Goal: Task Accomplishment & Management: Manage account settings

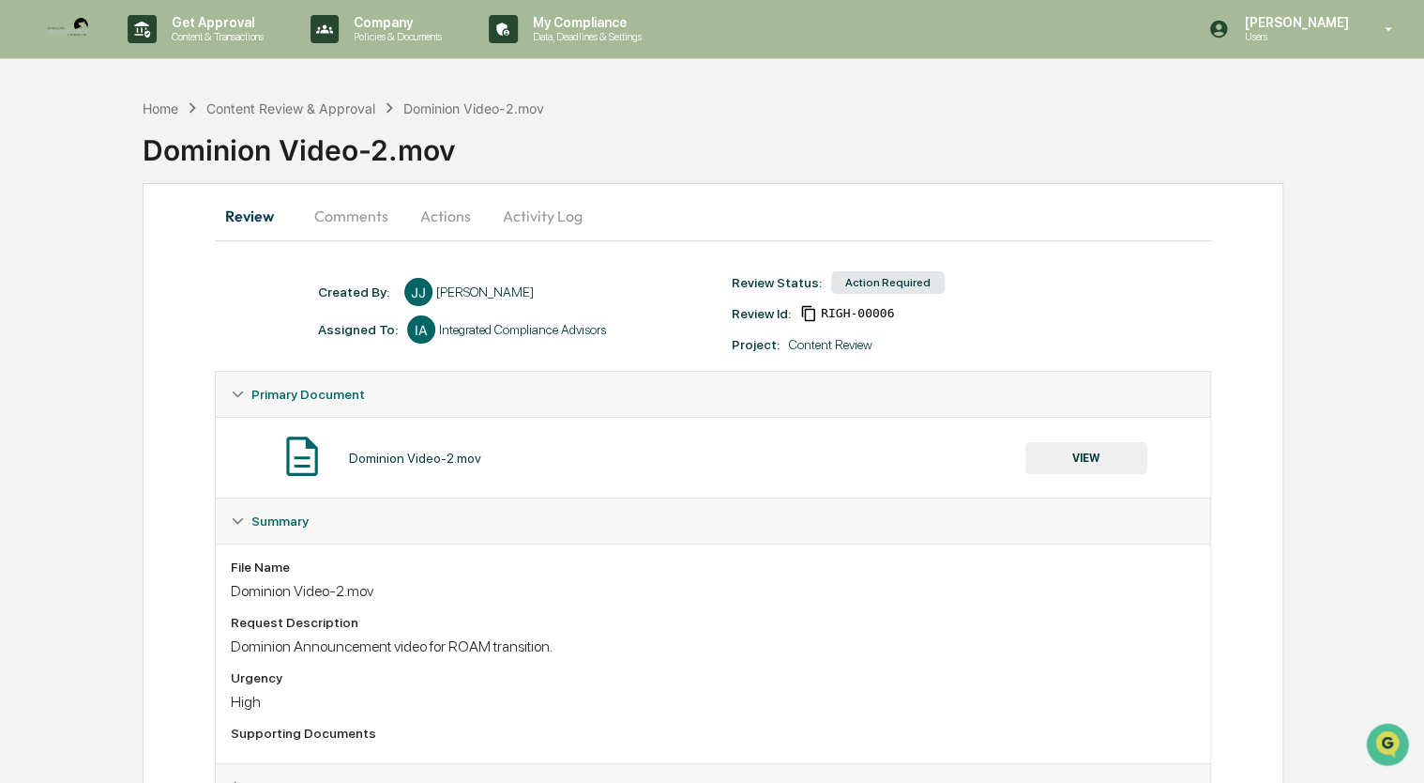
click at [451, 216] on button "Actions" at bounding box center [445, 215] width 84 height 45
click at [1272, 533] on div "Review Comments Actions Activity Log Created By: ‎ ‎ [PERSON_NAME] [PERSON_NAME…" at bounding box center [713, 520] width 1141 height 675
click at [443, 217] on button "Actions" at bounding box center [445, 215] width 84 height 45
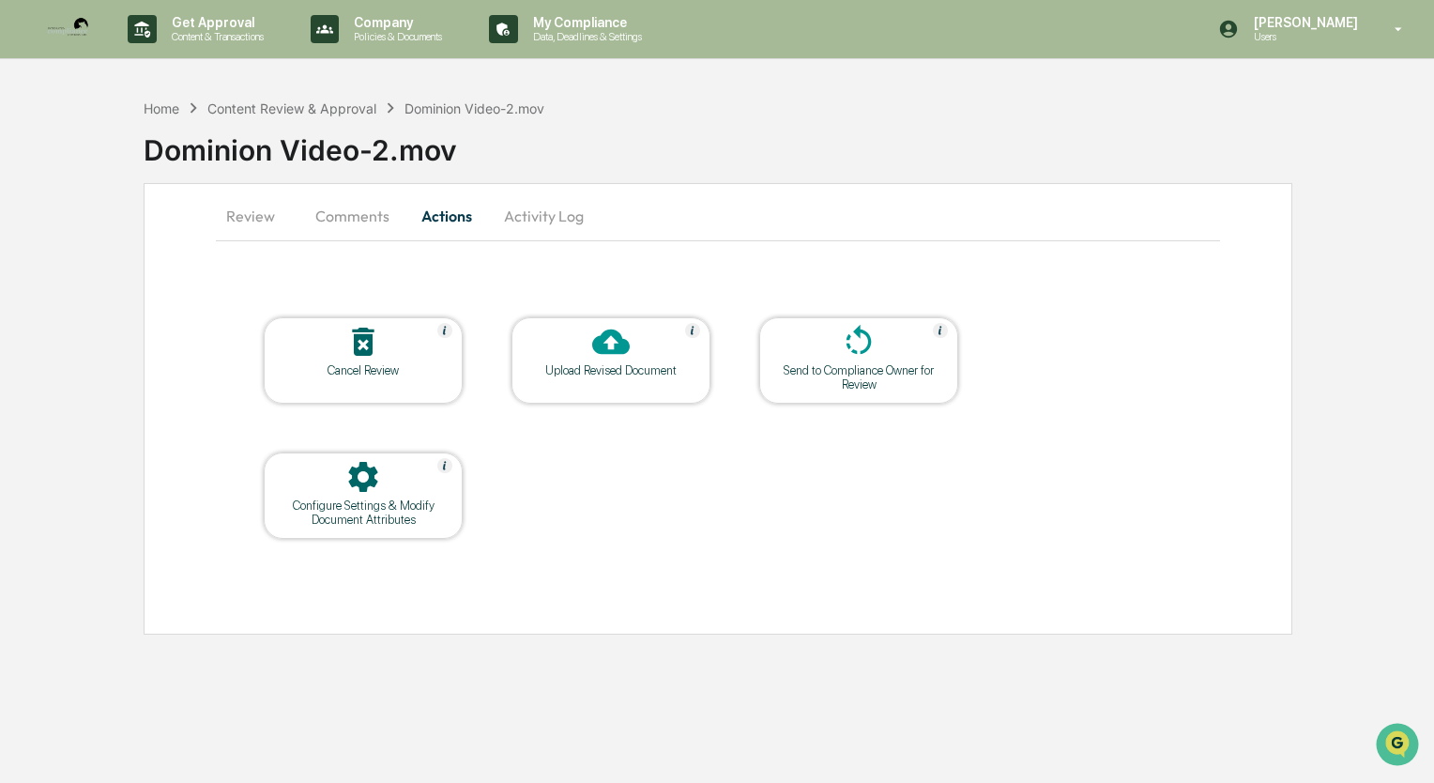
click at [600, 363] on div "Upload Revised Document" at bounding box center [610, 370] width 169 height 14
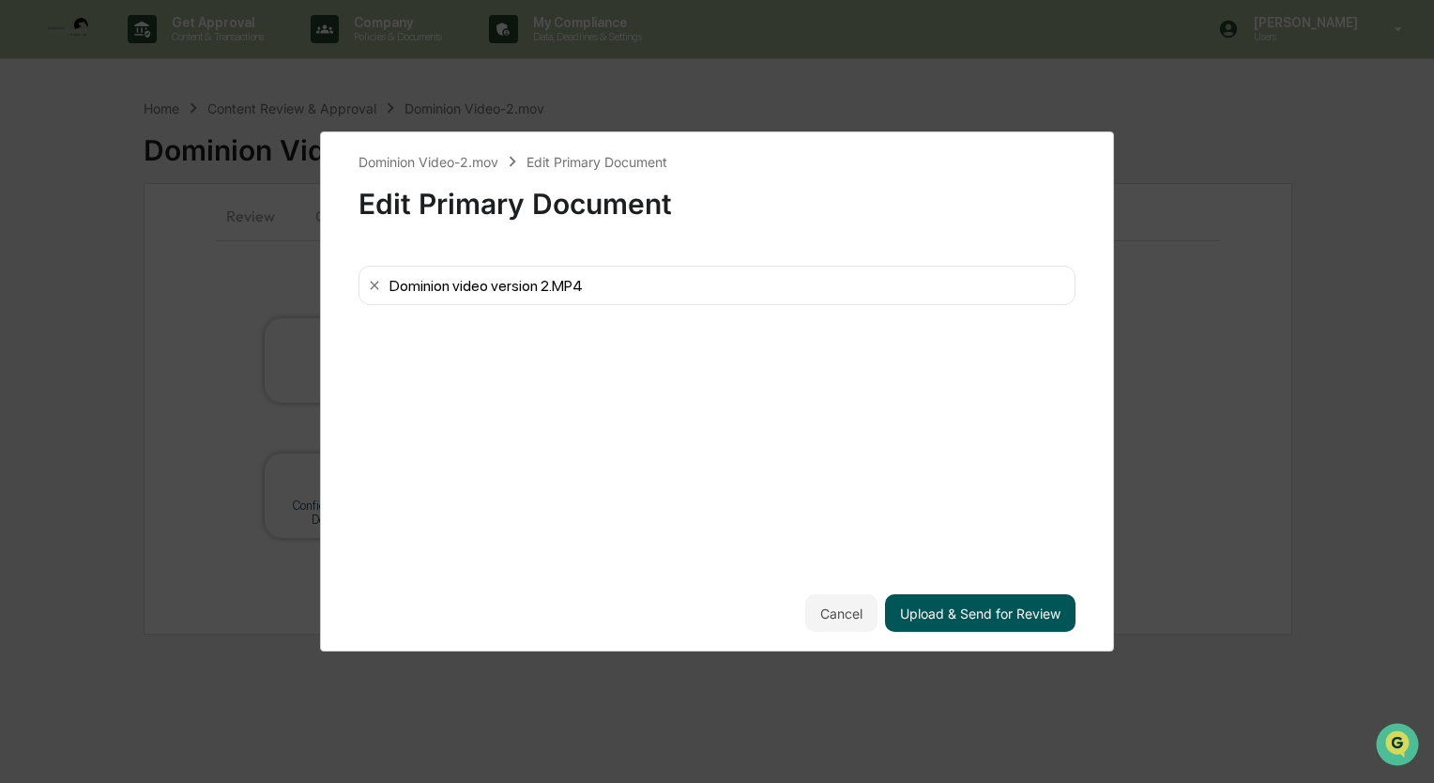
click at [980, 614] on button "Upload & Send for Review" at bounding box center [980, 613] width 190 height 38
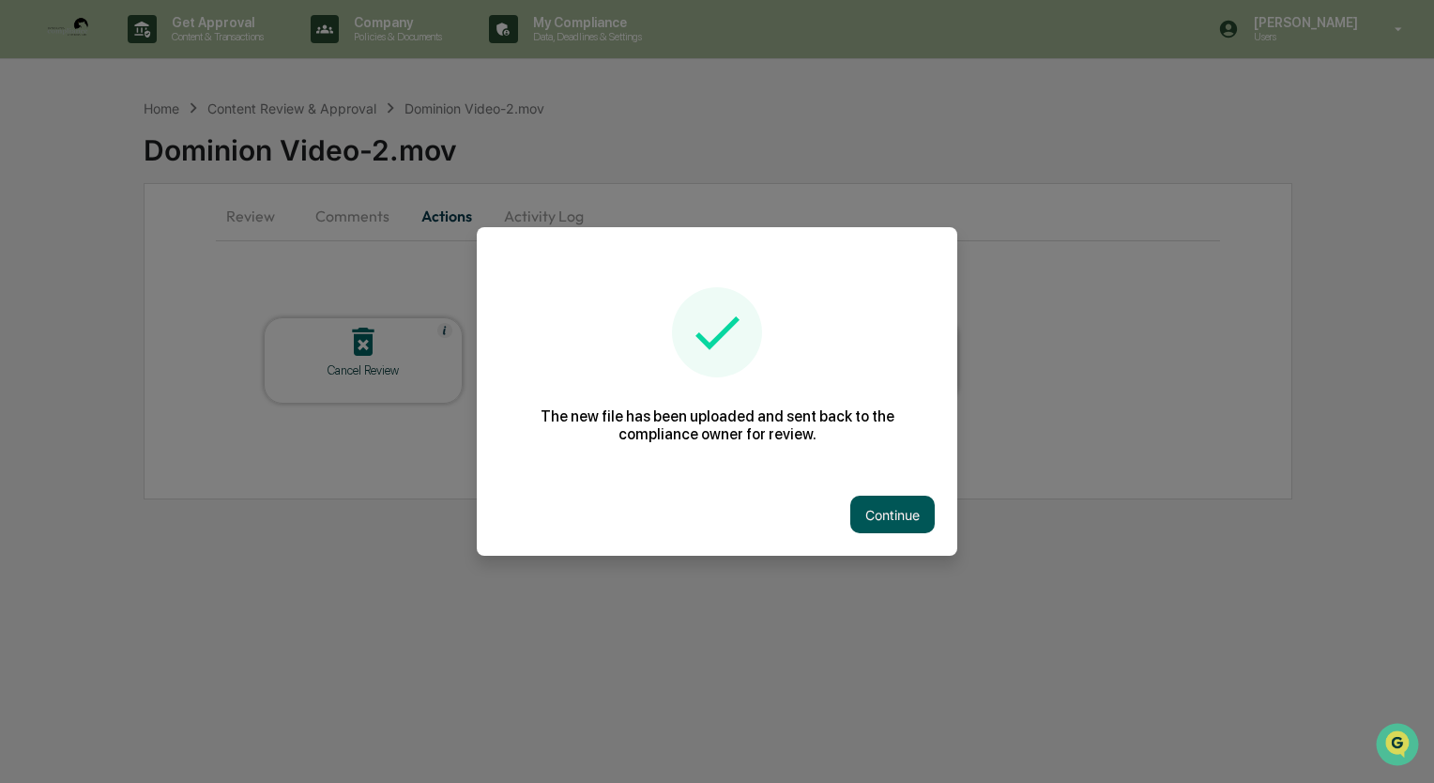
click at [878, 498] on button "Continue" at bounding box center [892, 514] width 84 height 38
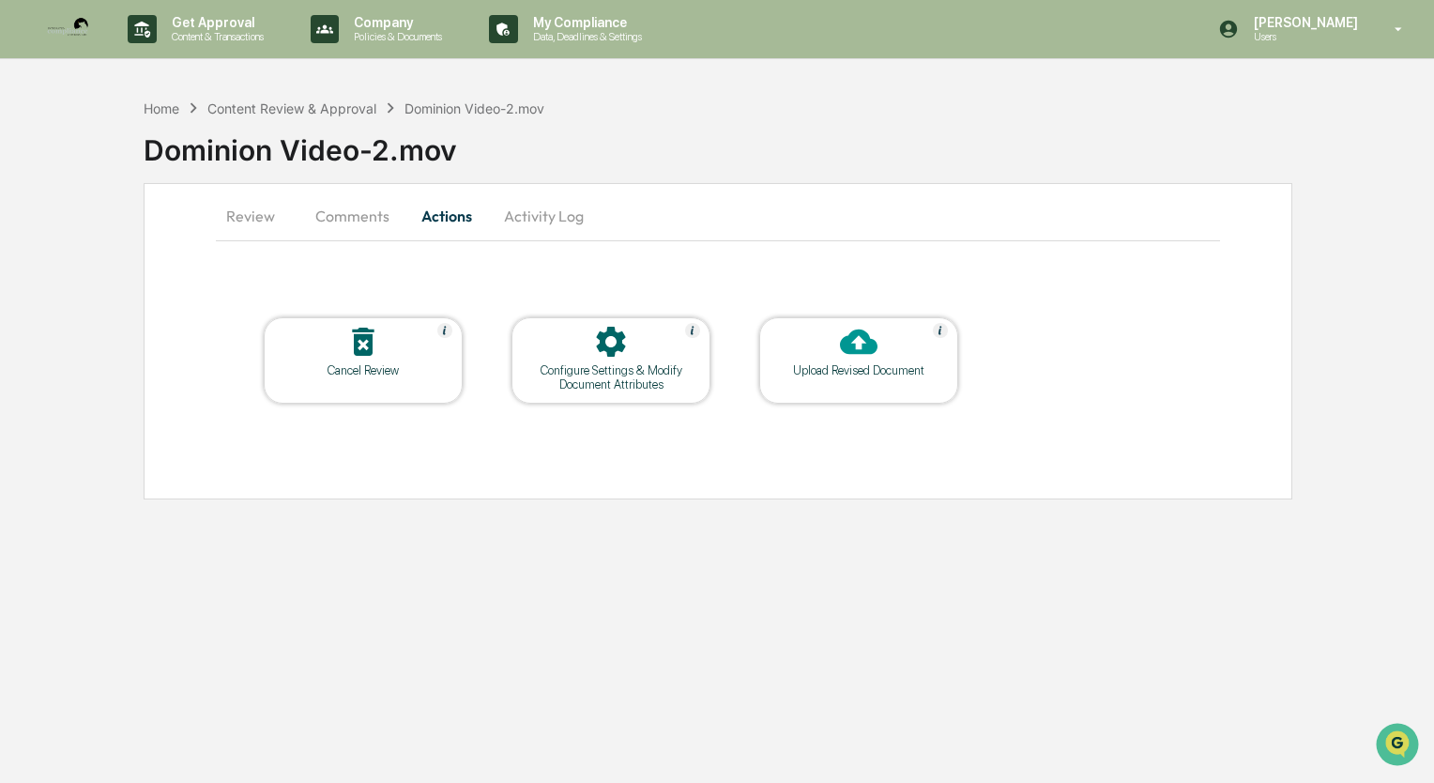
click at [563, 219] on button "Activity Log" at bounding box center [544, 215] width 110 height 45
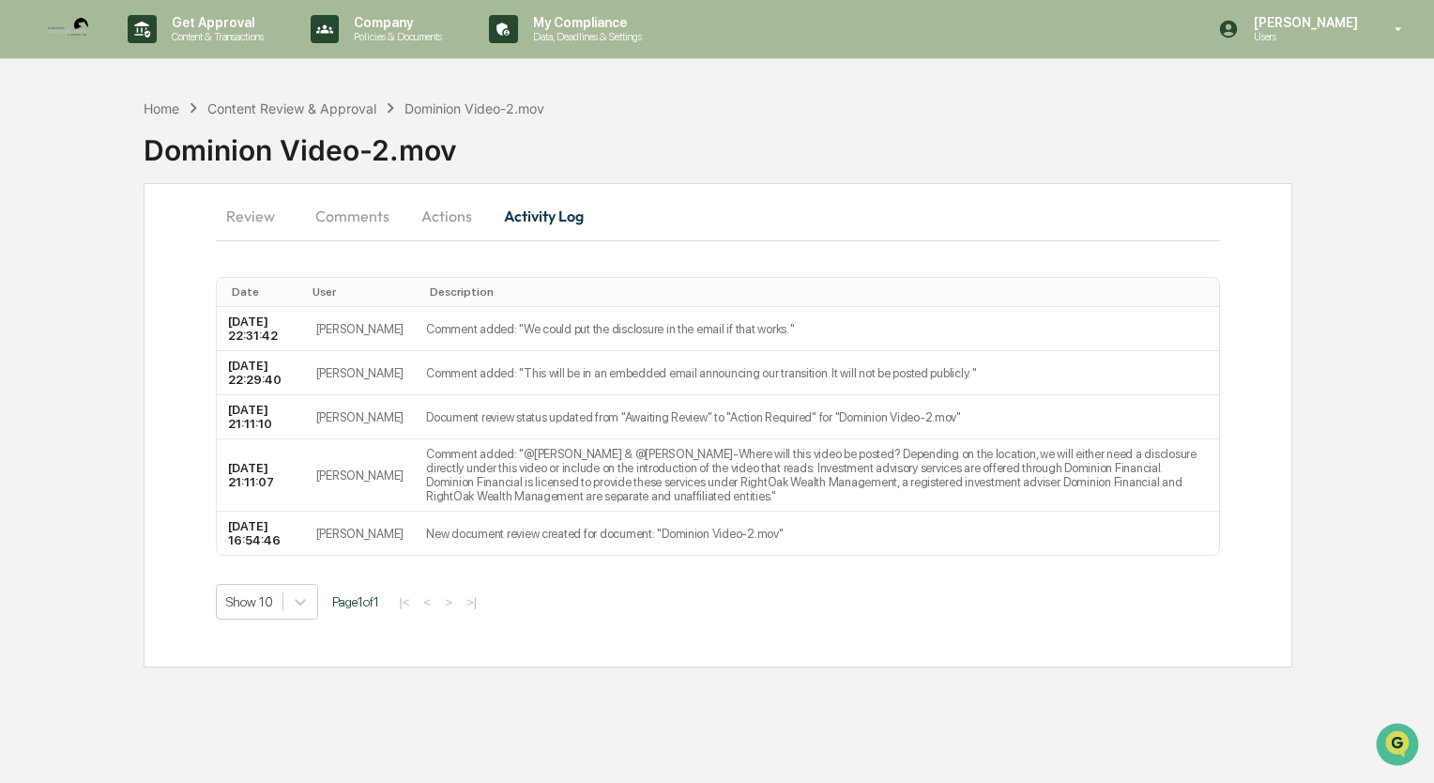
click at [459, 233] on button "Actions" at bounding box center [446, 215] width 84 height 45
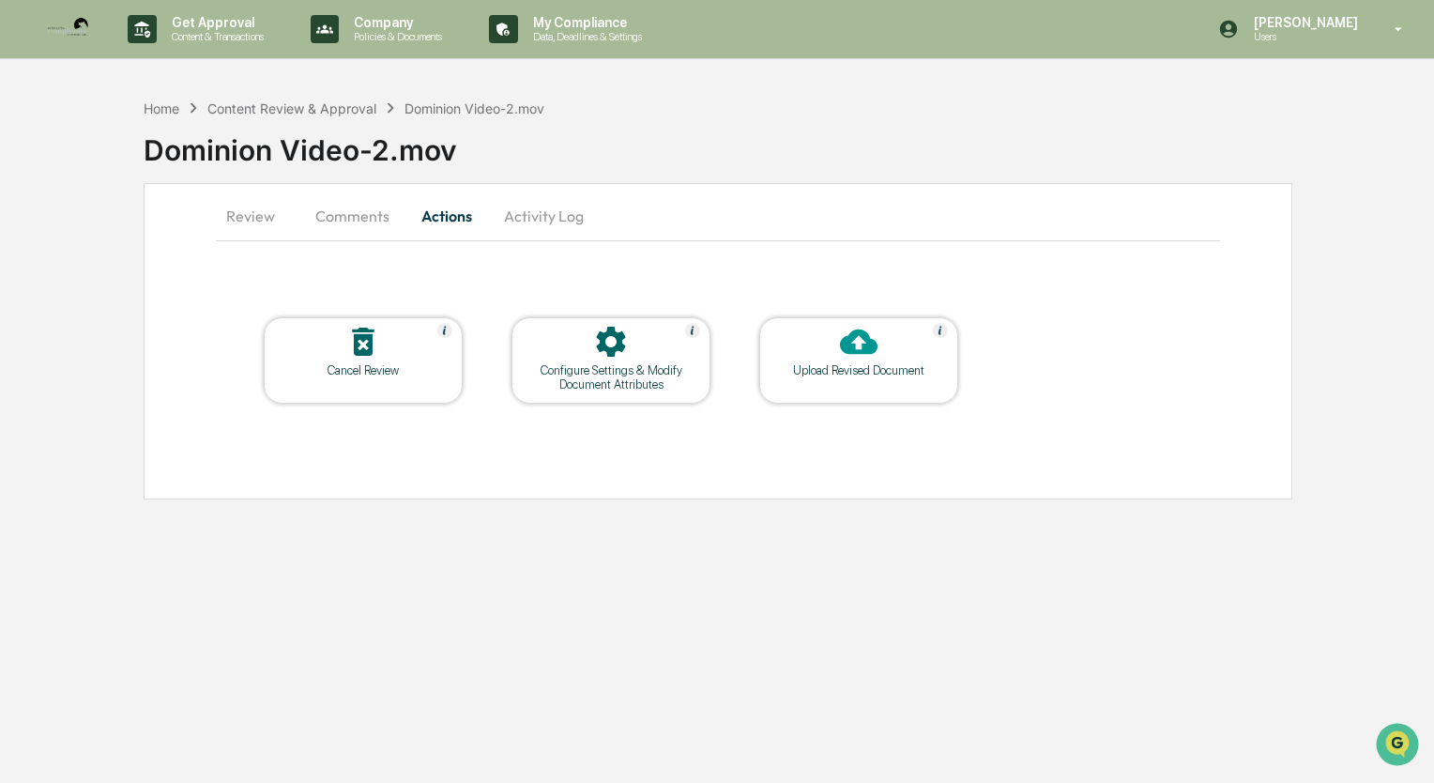
click at [530, 228] on button "Activity Log" at bounding box center [544, 215] width 110 height 45
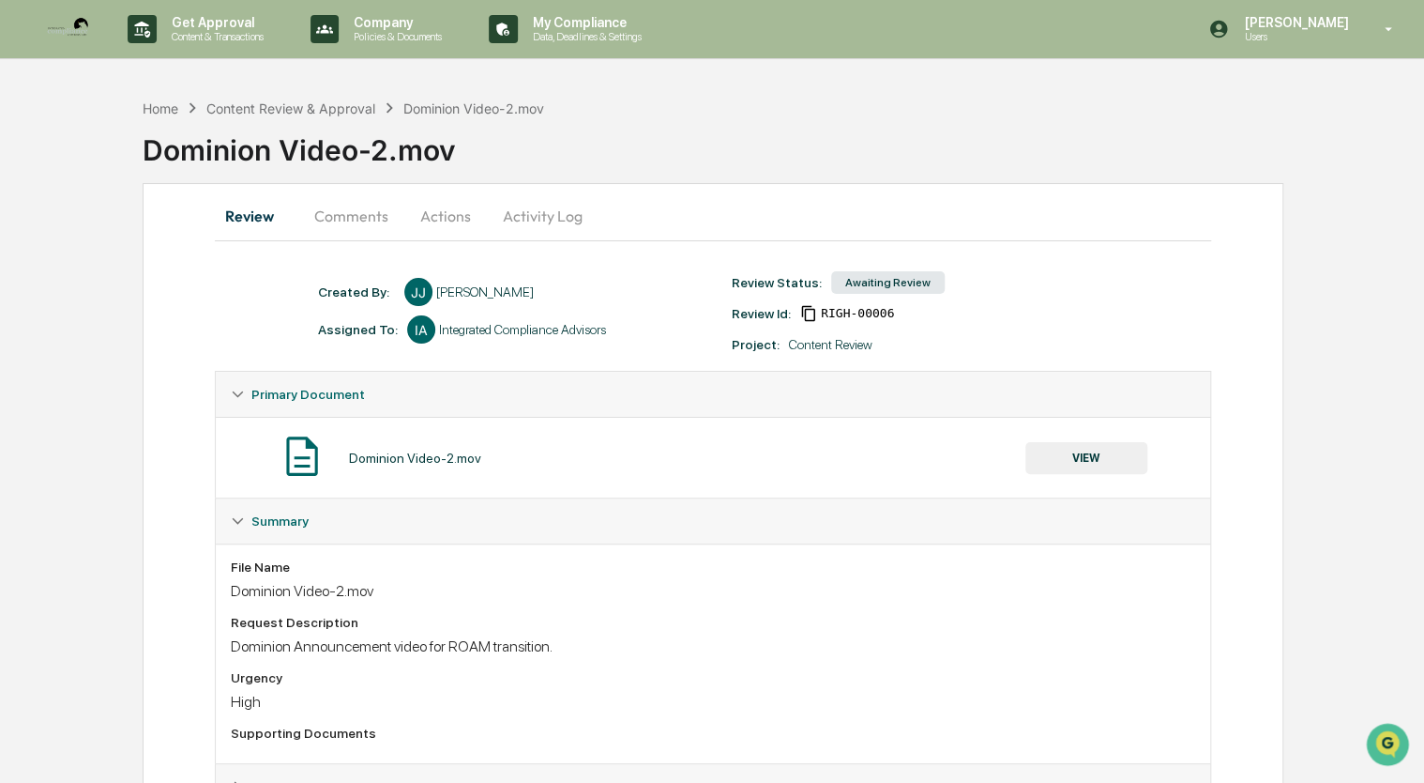
click at [533, 220] on button "Activity Log" at bounding box center [543, 215] width 110 height 45
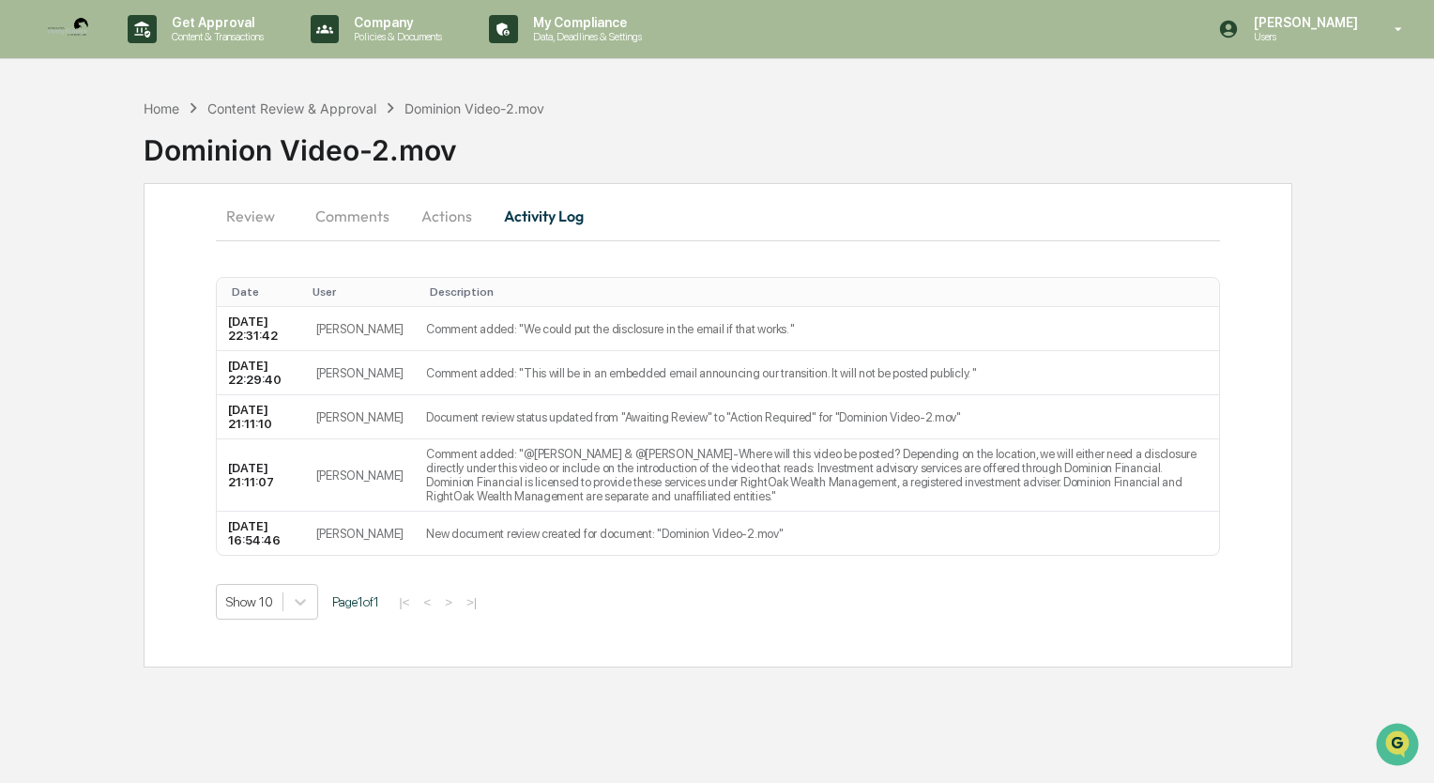
click at [436, 220] on button "Actions" at bounding box center [446, 215] width 84 height 45
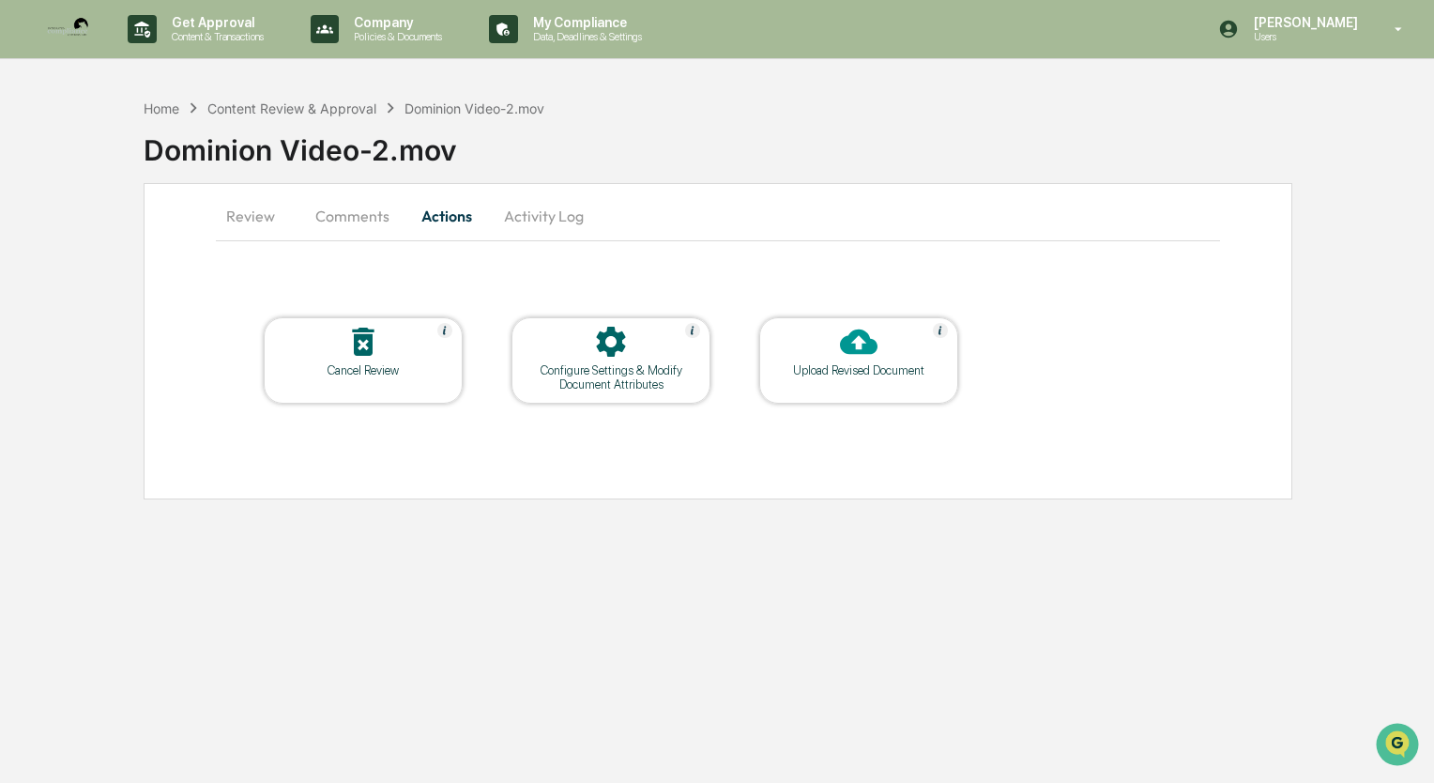
click at [364, 216] on button "Comments" at bounding box center [352, 215] width 104 height 45
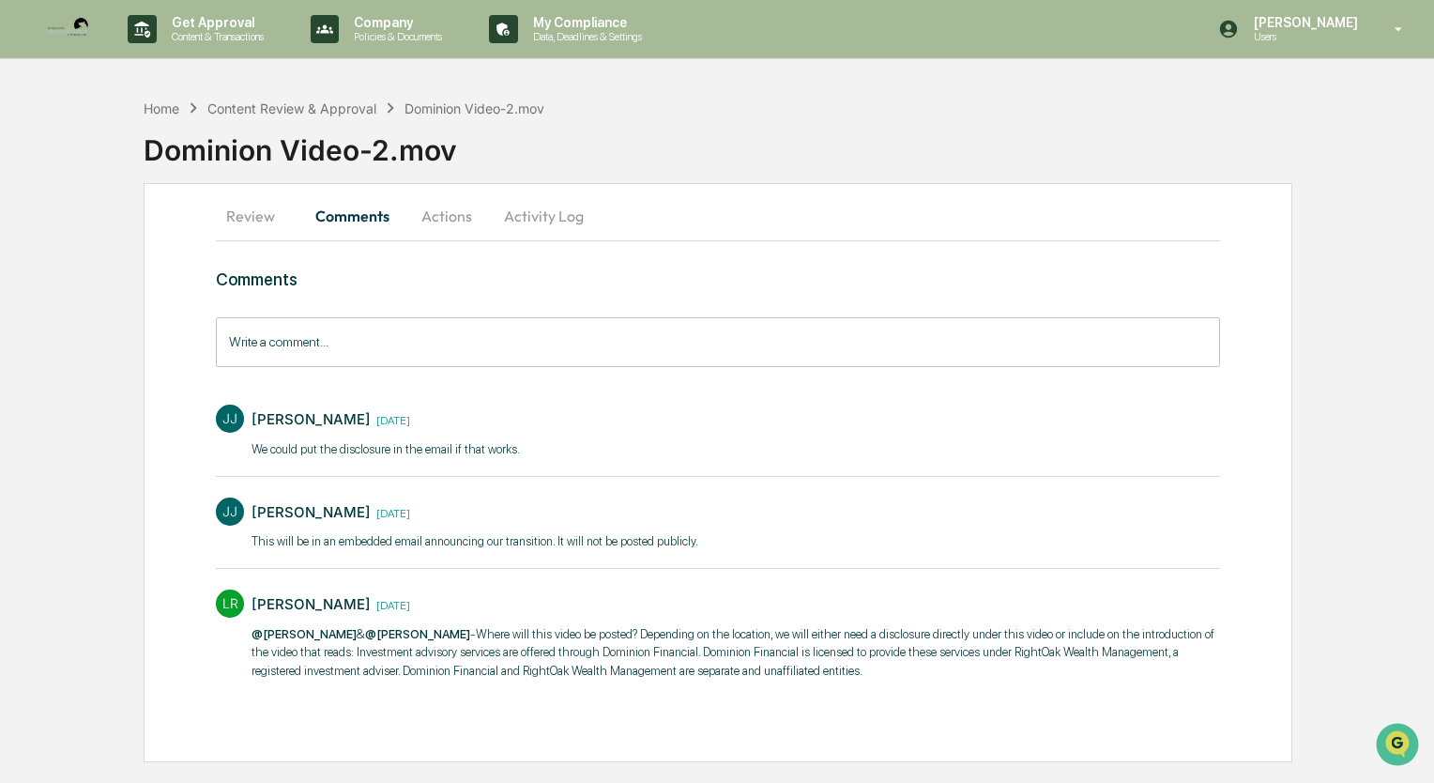
click at [259, 220] on button "Review" at bounding box center [258, 215] width 84 height 45
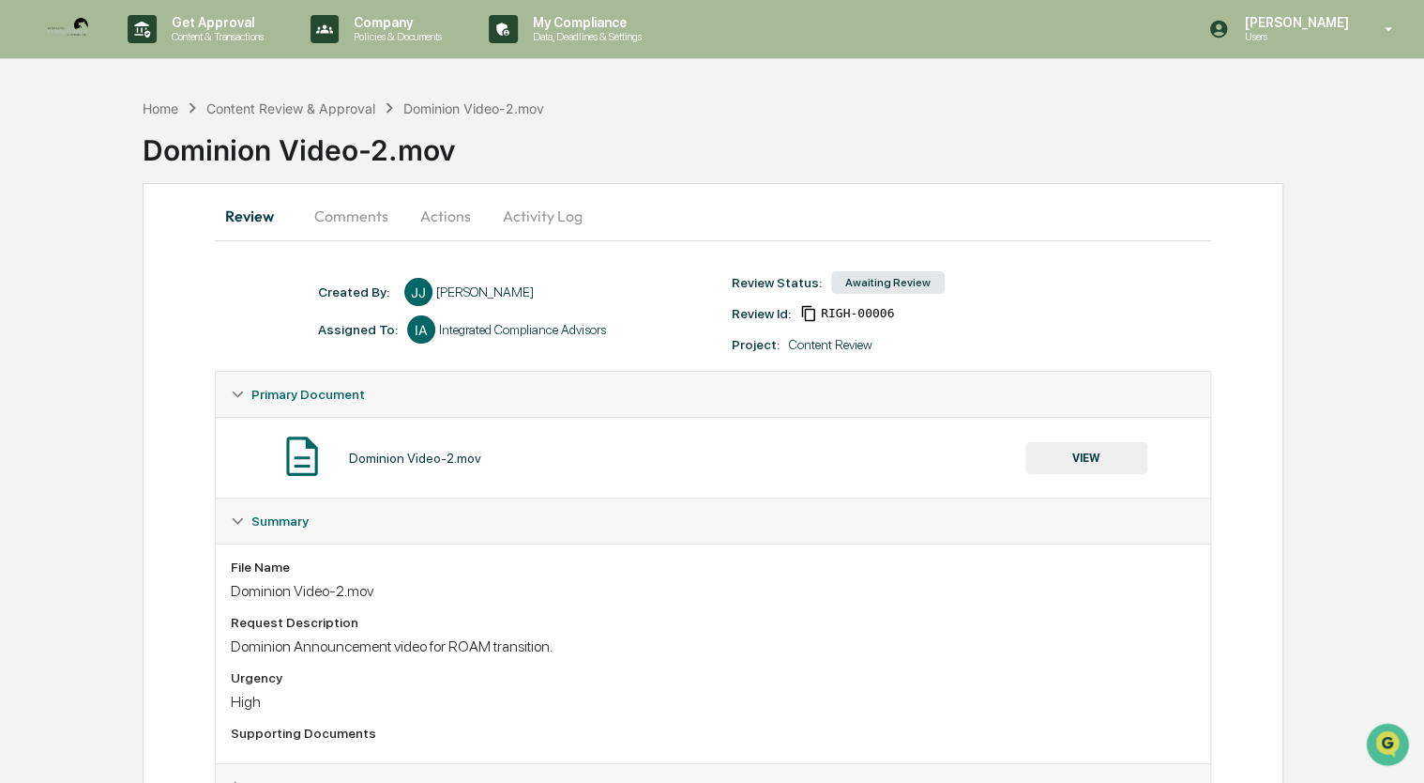
scroll to position [78, 0]
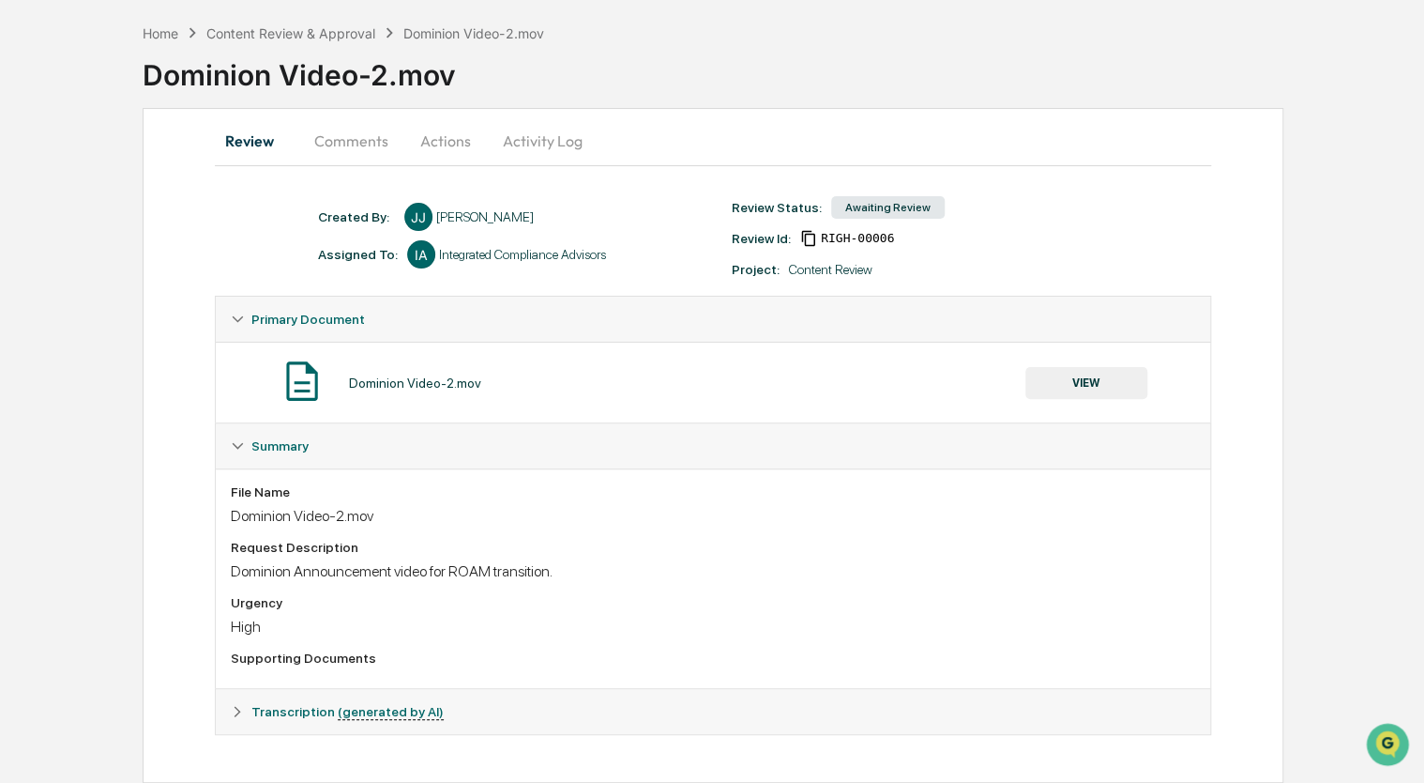
click at [315, 714] on span "Transcription (generated by AI)" at bounding box center [347, 711] width 192 height 15
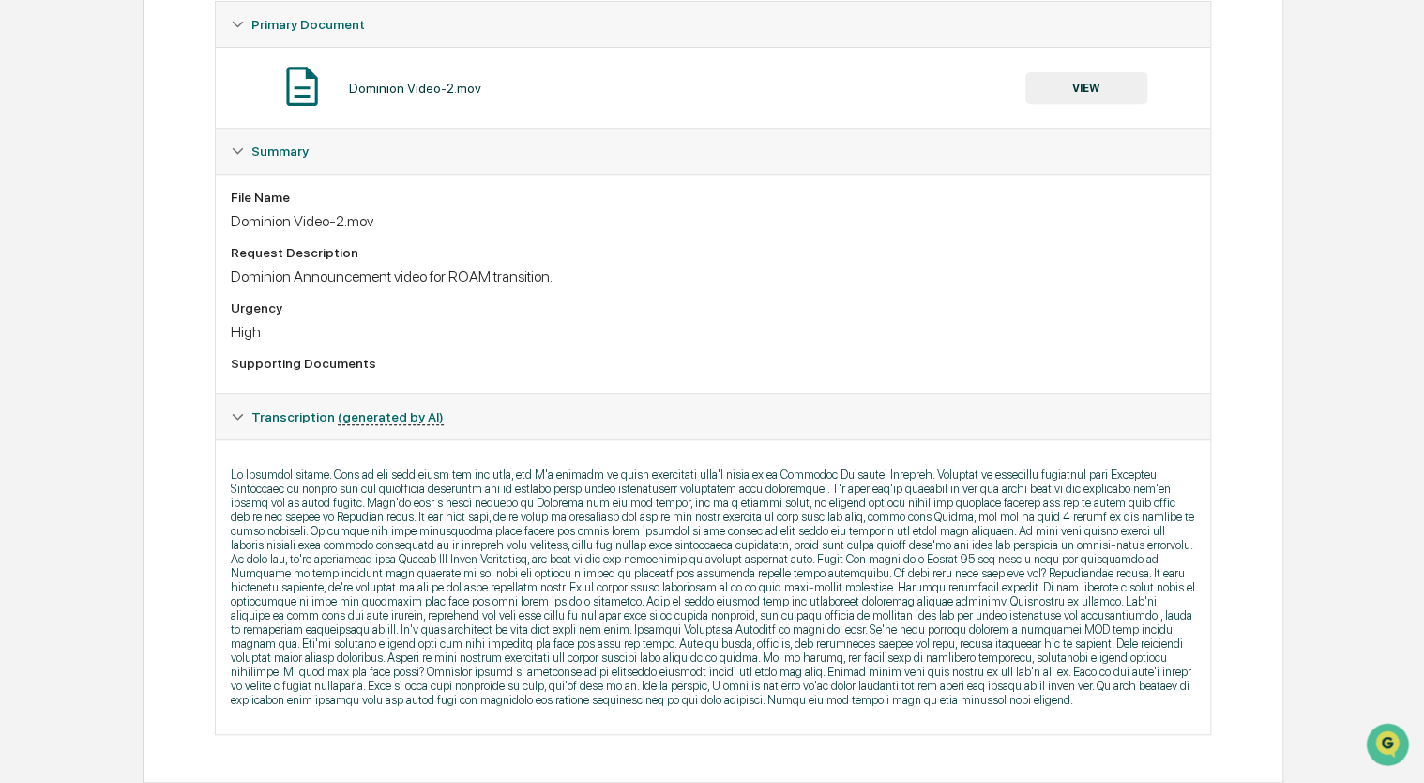
scroll to position [0, 0]
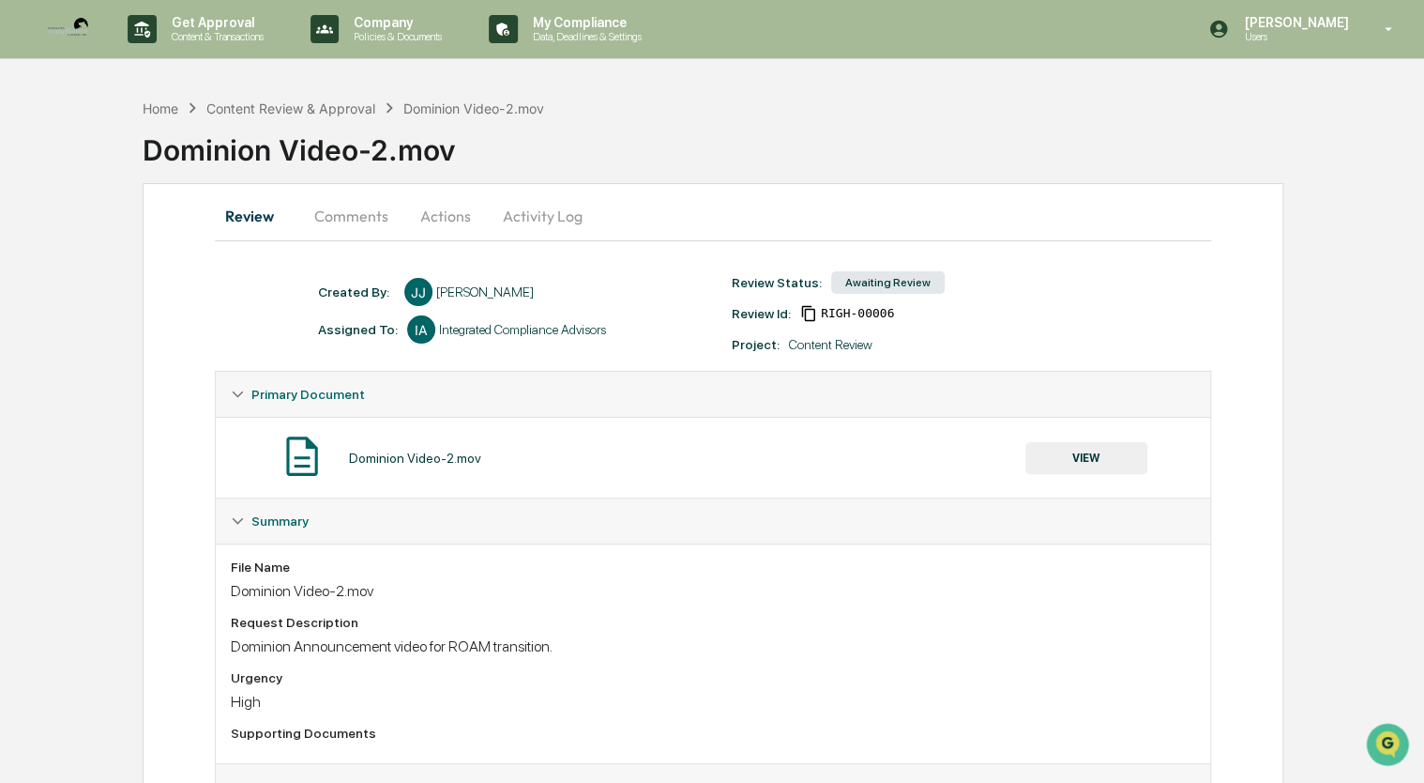
click at [360, 215] on button "Comments" at bounding box center [351, 215] width 104 height 45
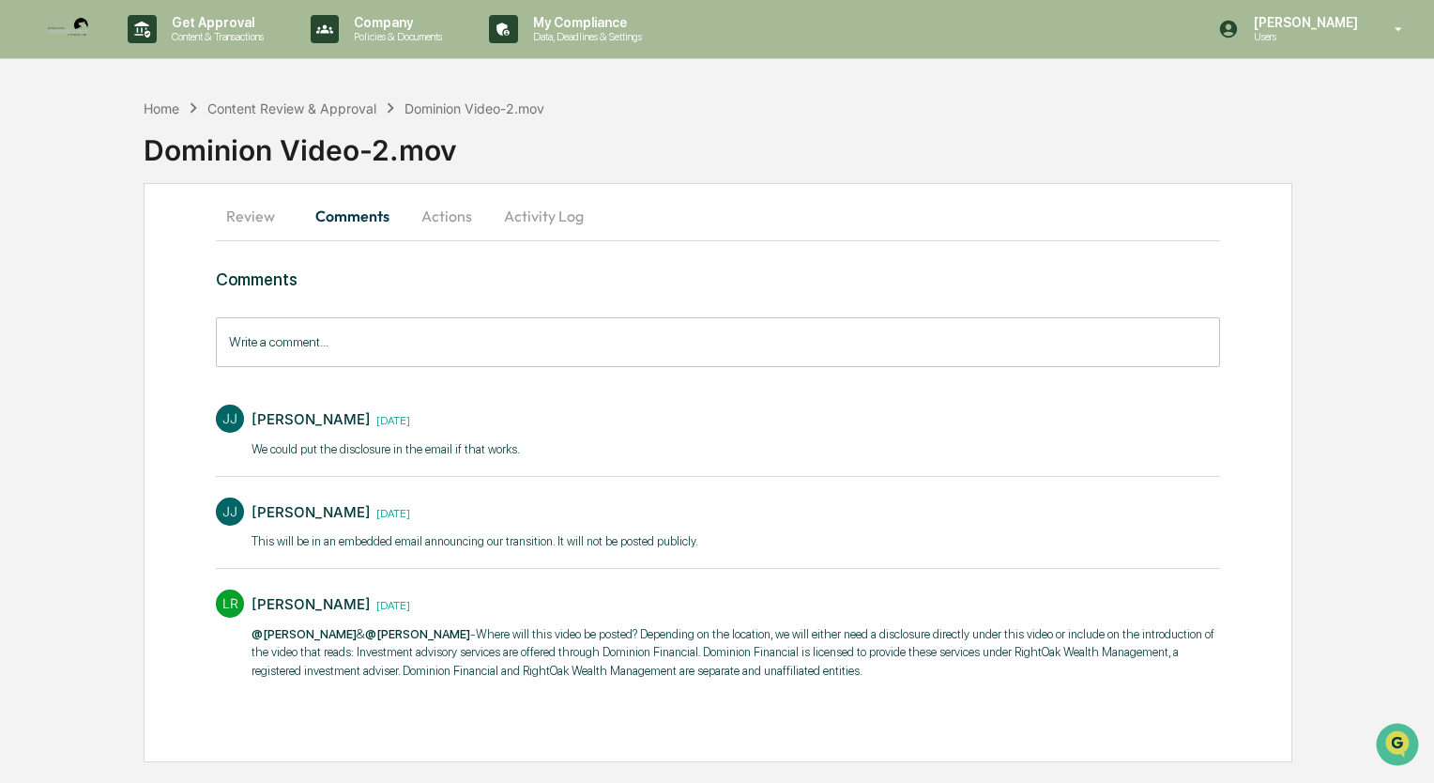
click at [446, 223] on button "Actions" at bounding box center [446, 215] width 84 height 45
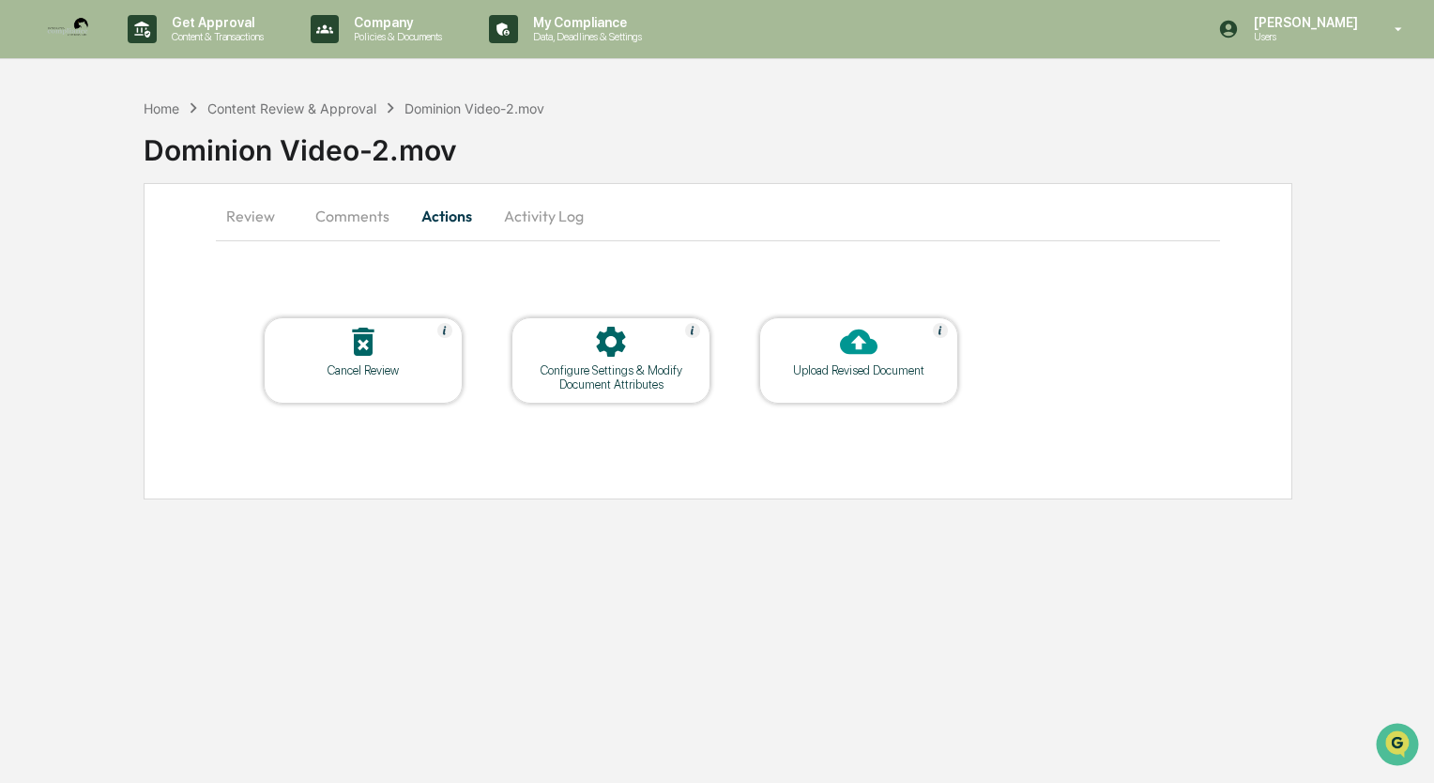
click at [550, 220] on button "Activity Log" at bounding box center [544, 215] width 110 height 45
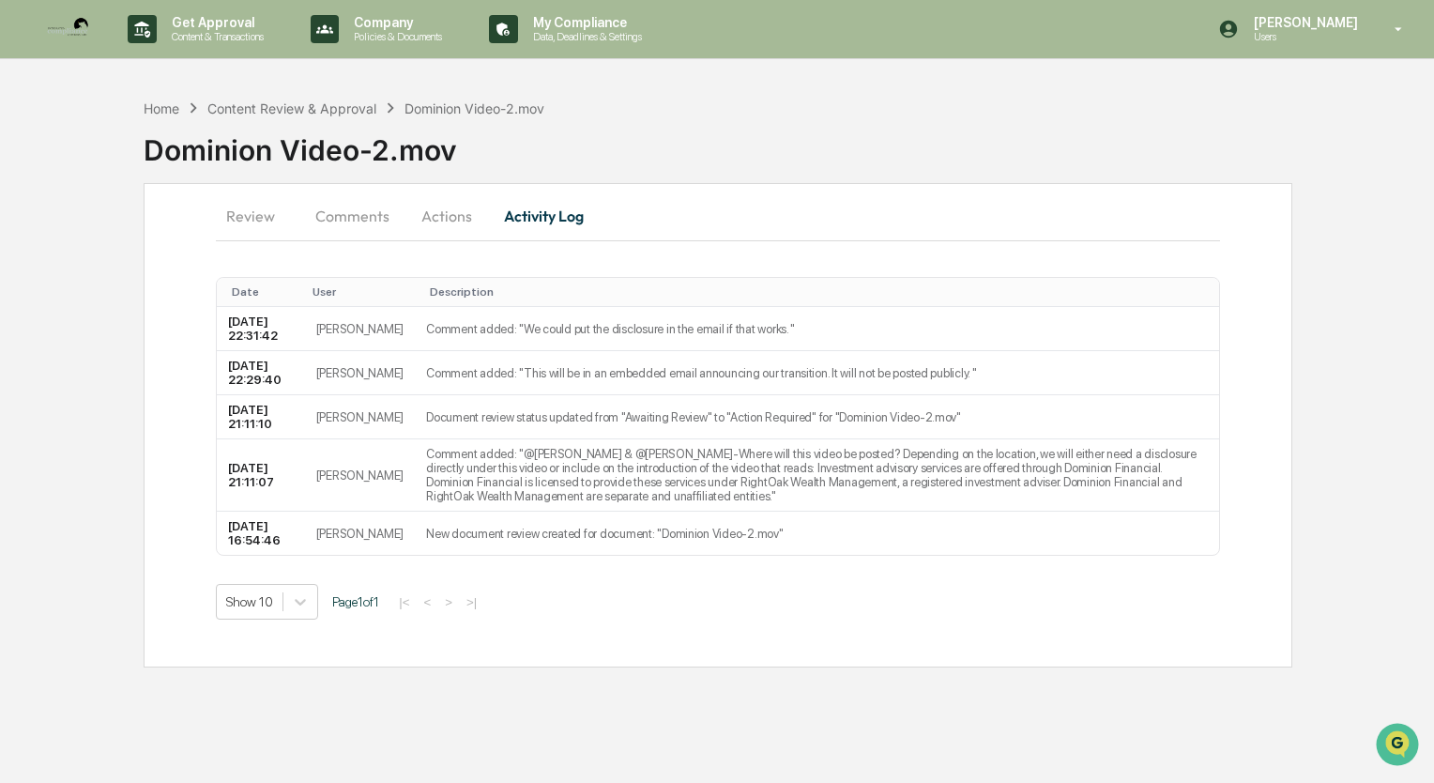
click at [252, 222] on button "Review" at bounding box center [258, 215] width 84 height 45
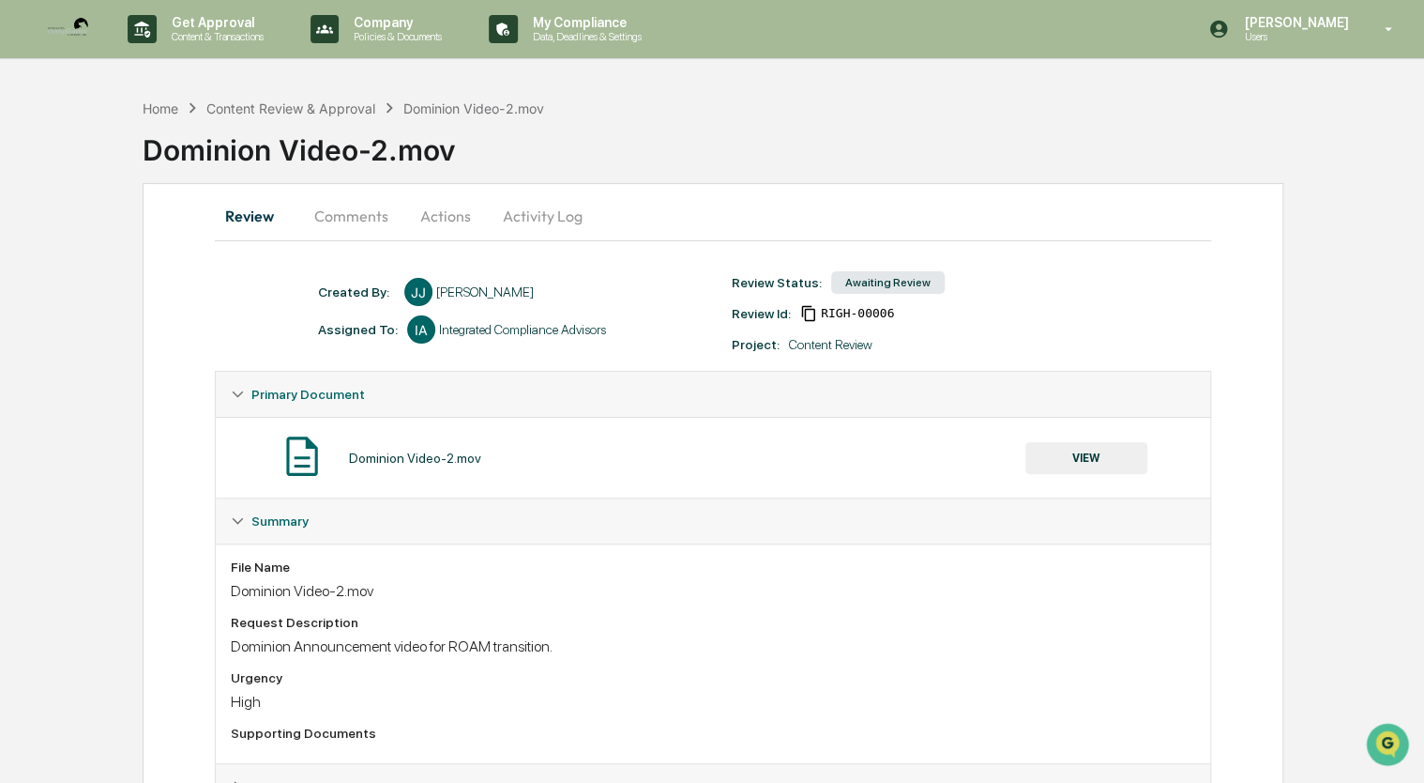
scroll to position [78, 0]
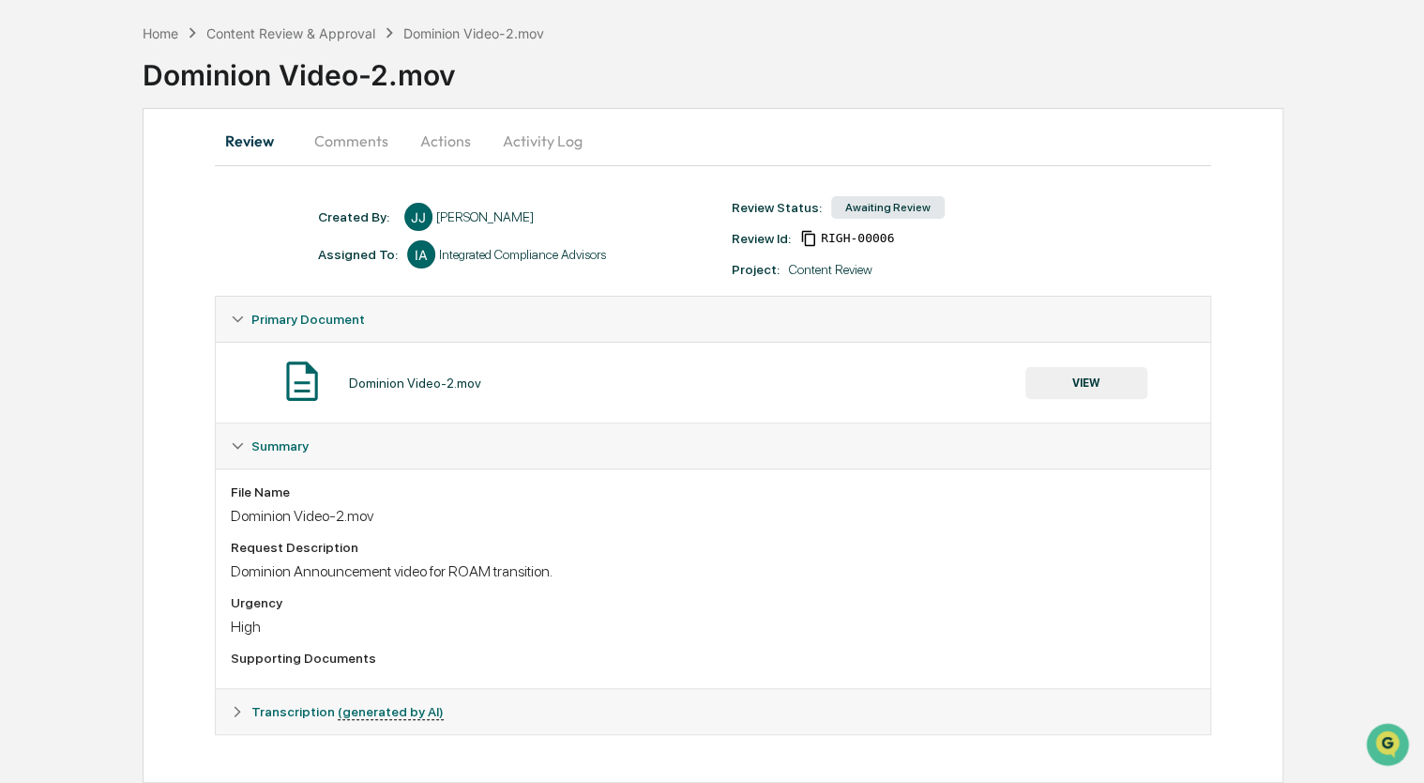
click at [1096, 376] on button "VIEW" at bounding box center [1087, 383] width 122 height 32
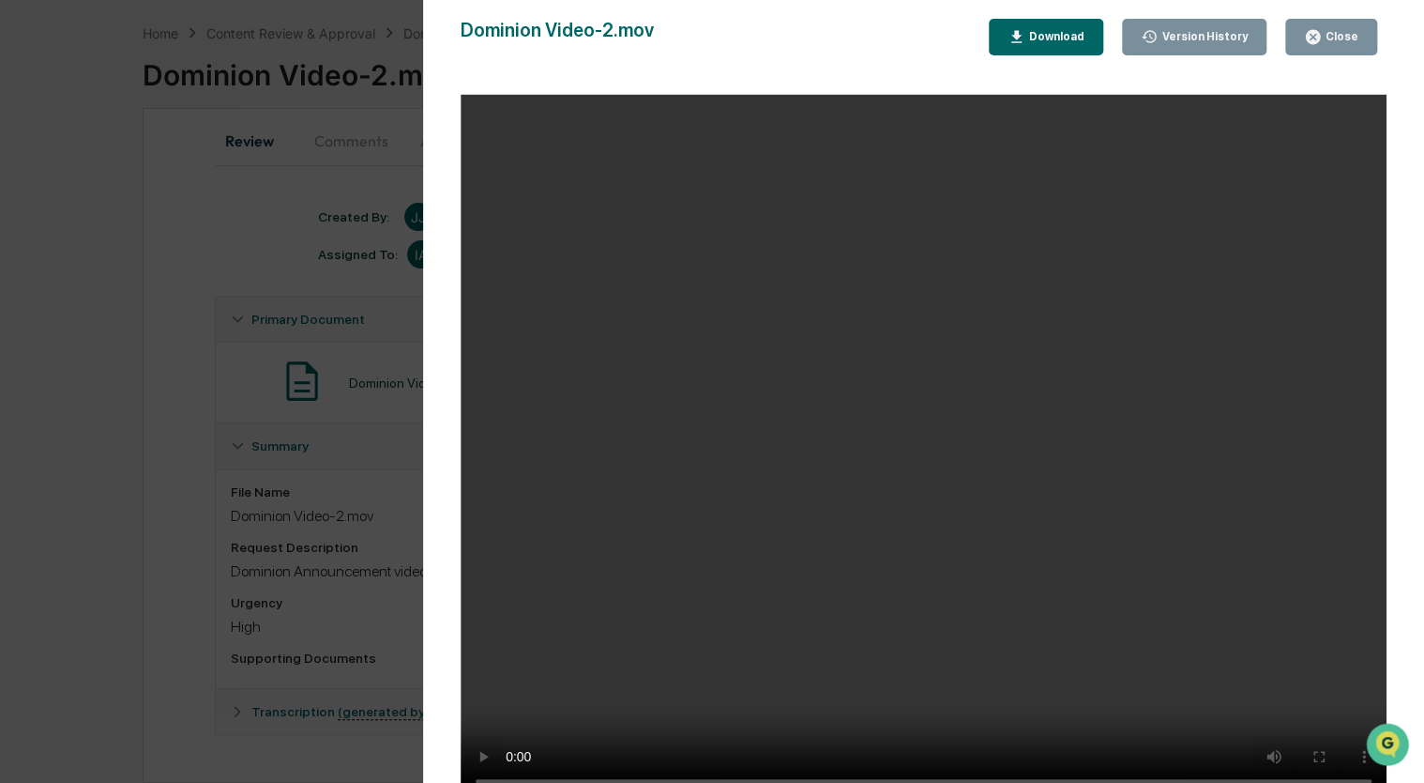
click at [1351, 37] on div "Close" at bounding box center [1340, 36] width 37 height 13
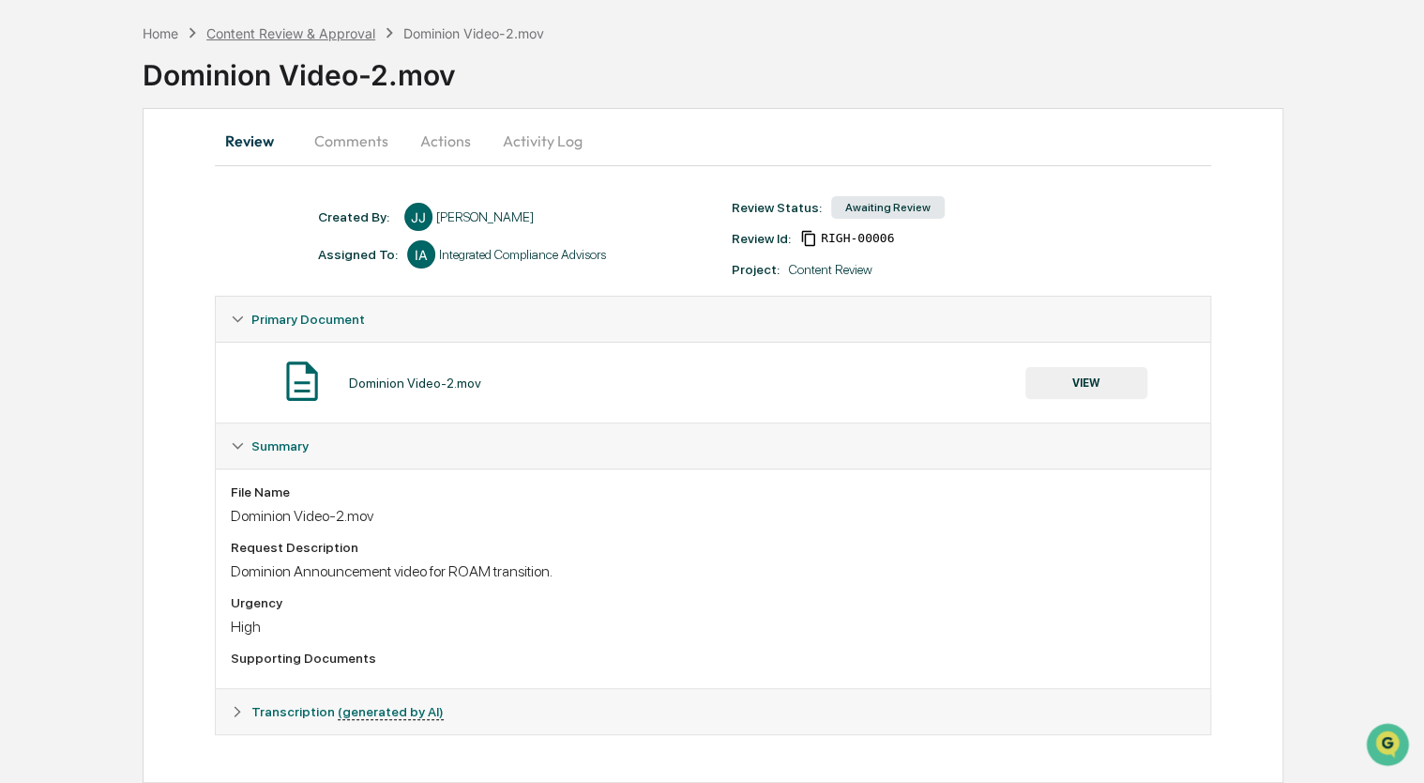
click at [251, 36] on div "Content Review & Approval" at bounding box center [290, 33] width 169 height 16
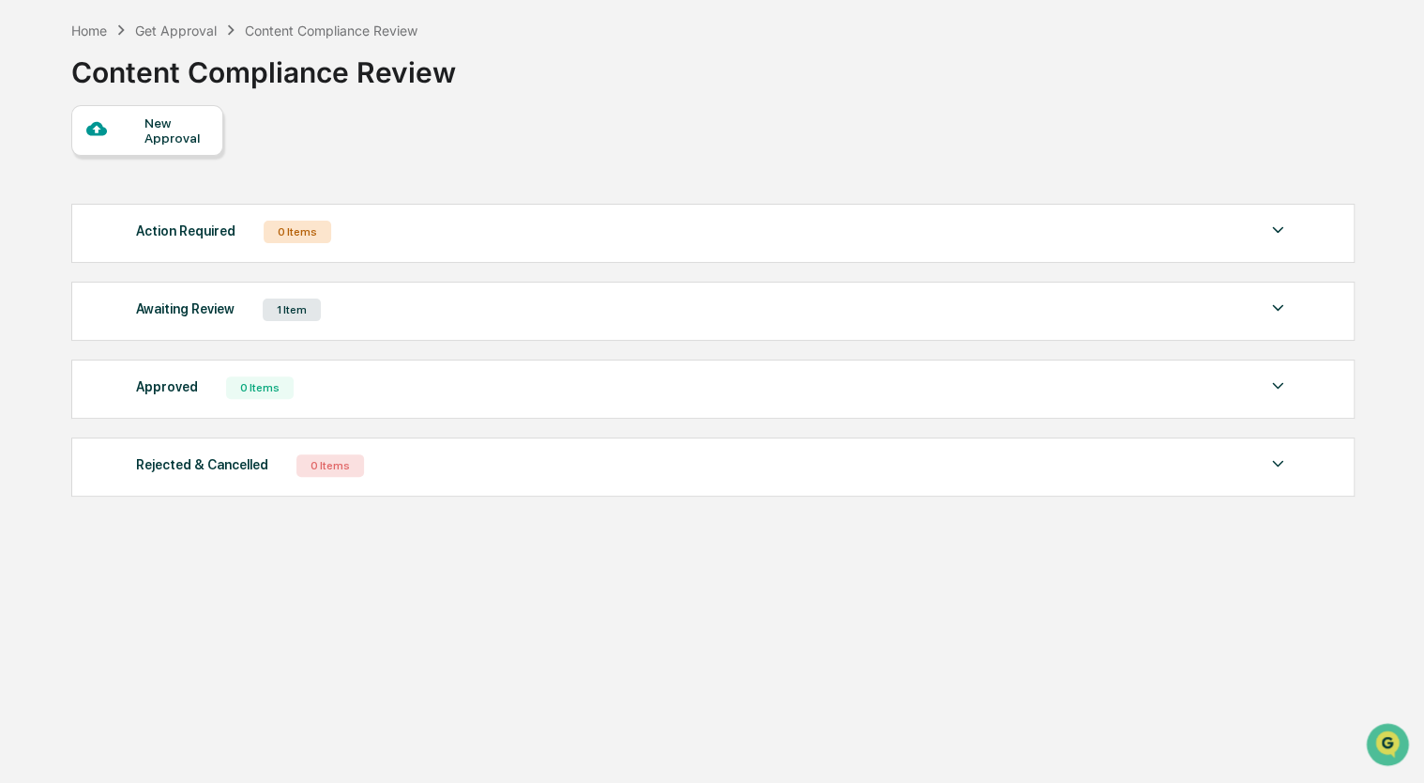
click at [364, 302] on div "Awaiting Review 1 Item" at bounding box center [713, 309] width 1154 height 26
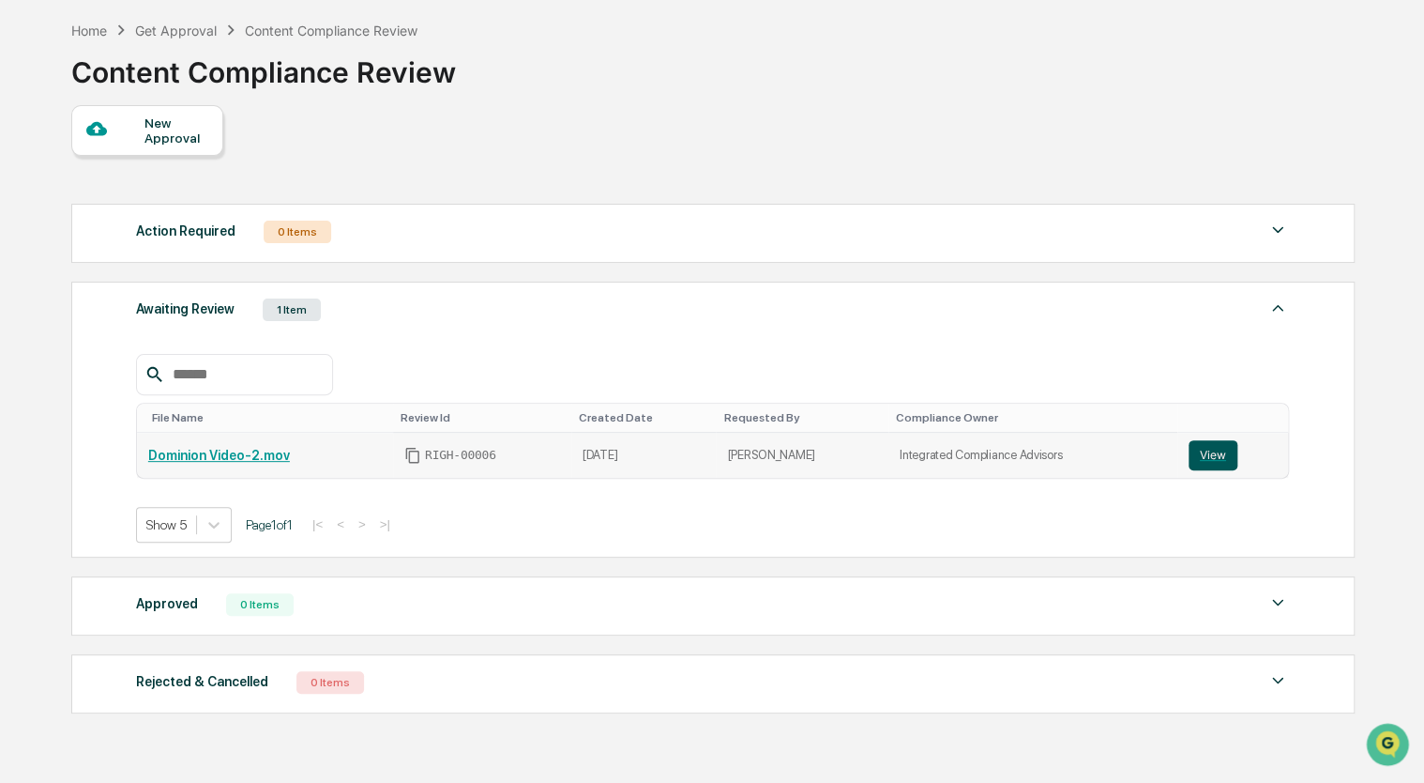
click at [1193, 460] on button "View" at bounding box center [1213, 455] width 49 height 30
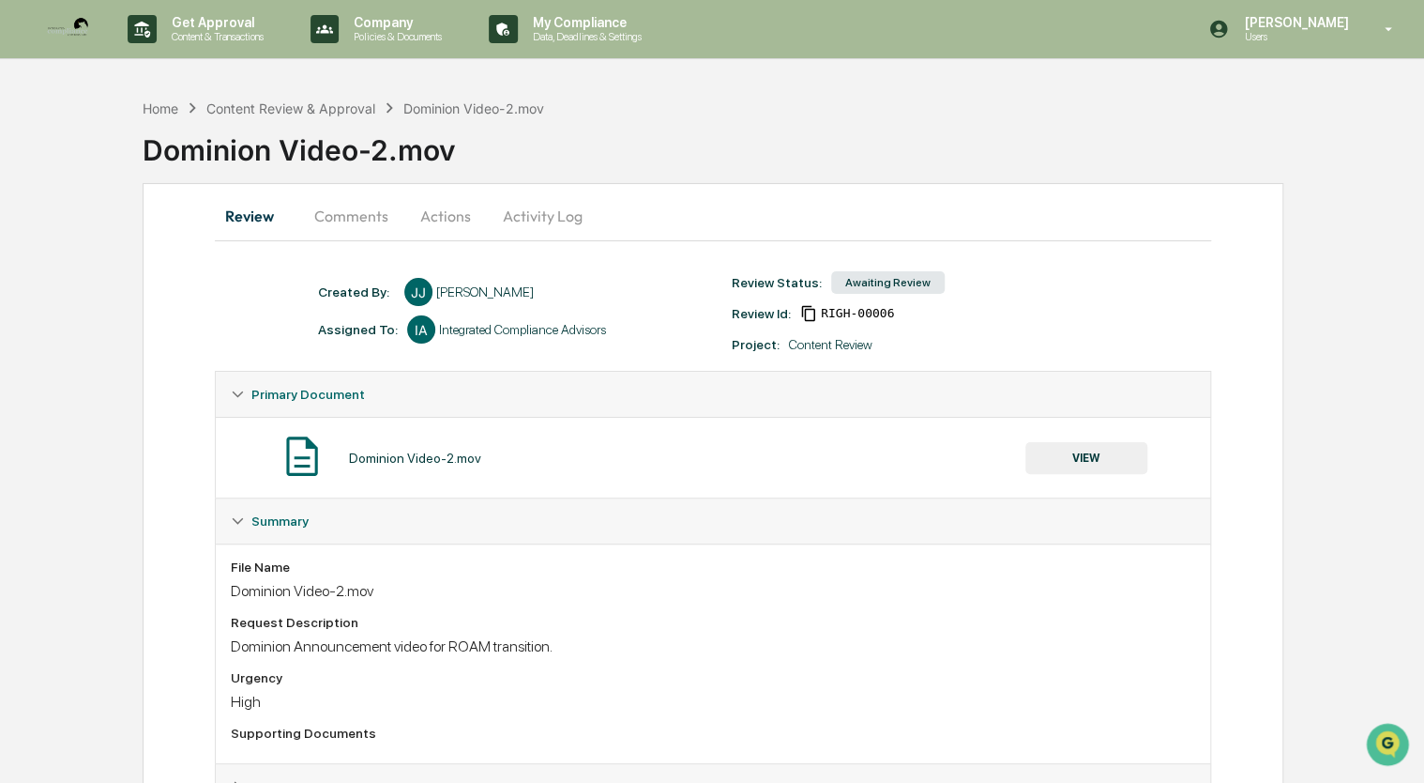
click at [436, 225] on button "Actions" at bounding box center [445, 215] width 84 height 45
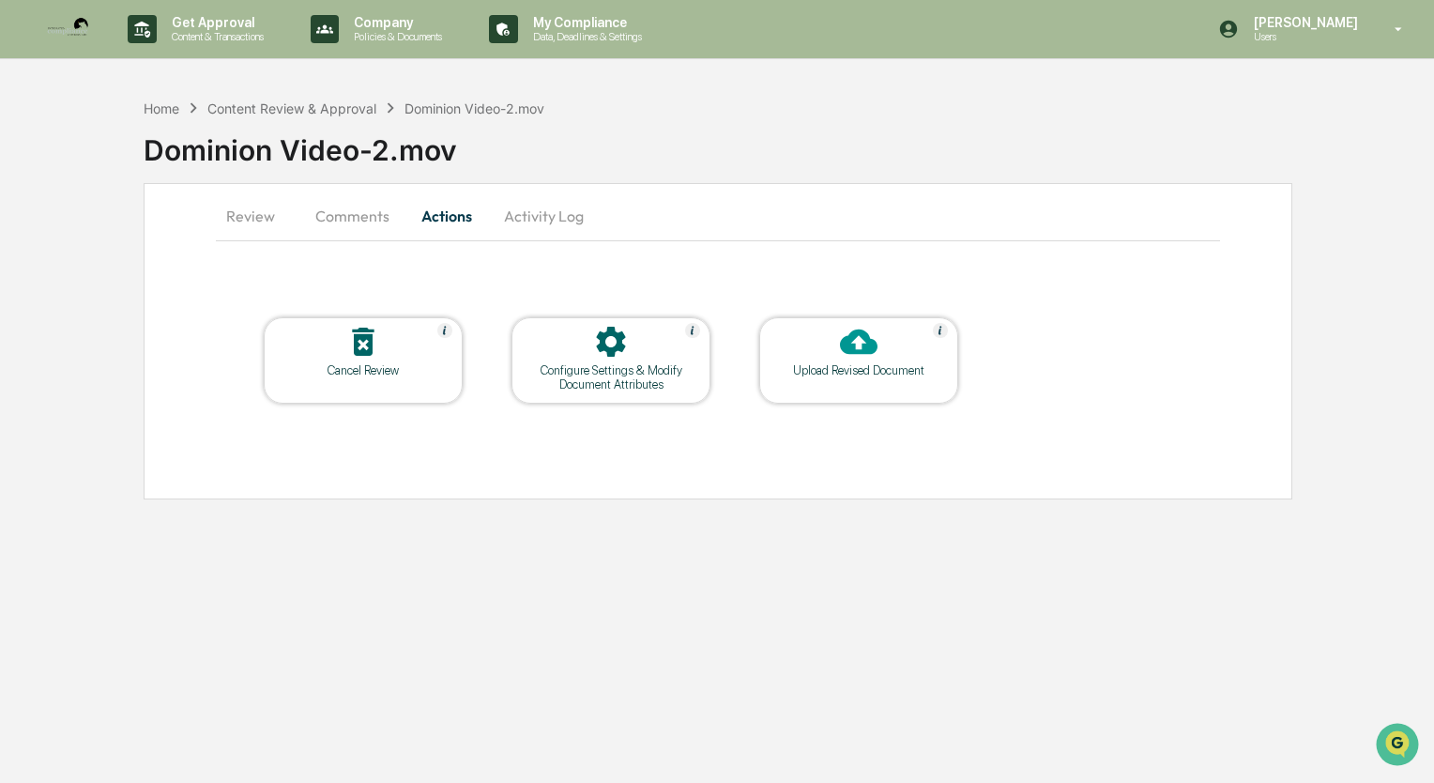
click at [436, 225] on button "Actions" at bounding box center [446, 215] width 84 height 45
click at [847, 351] on icon at bounding box center [859, 341] width 38 height 25
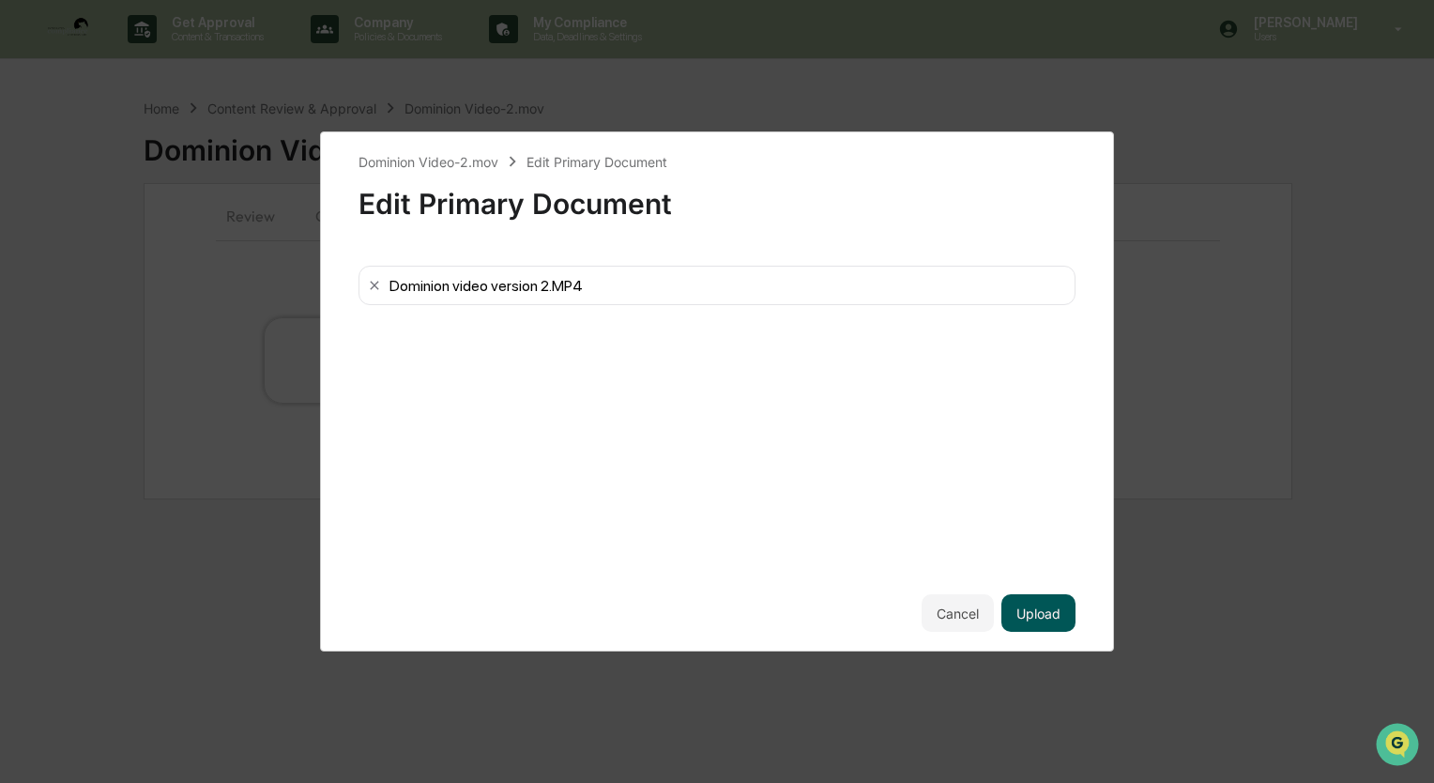
click at [1043, 615] on button "Upload" at bounding box center [1038, 613] width 74 height 38
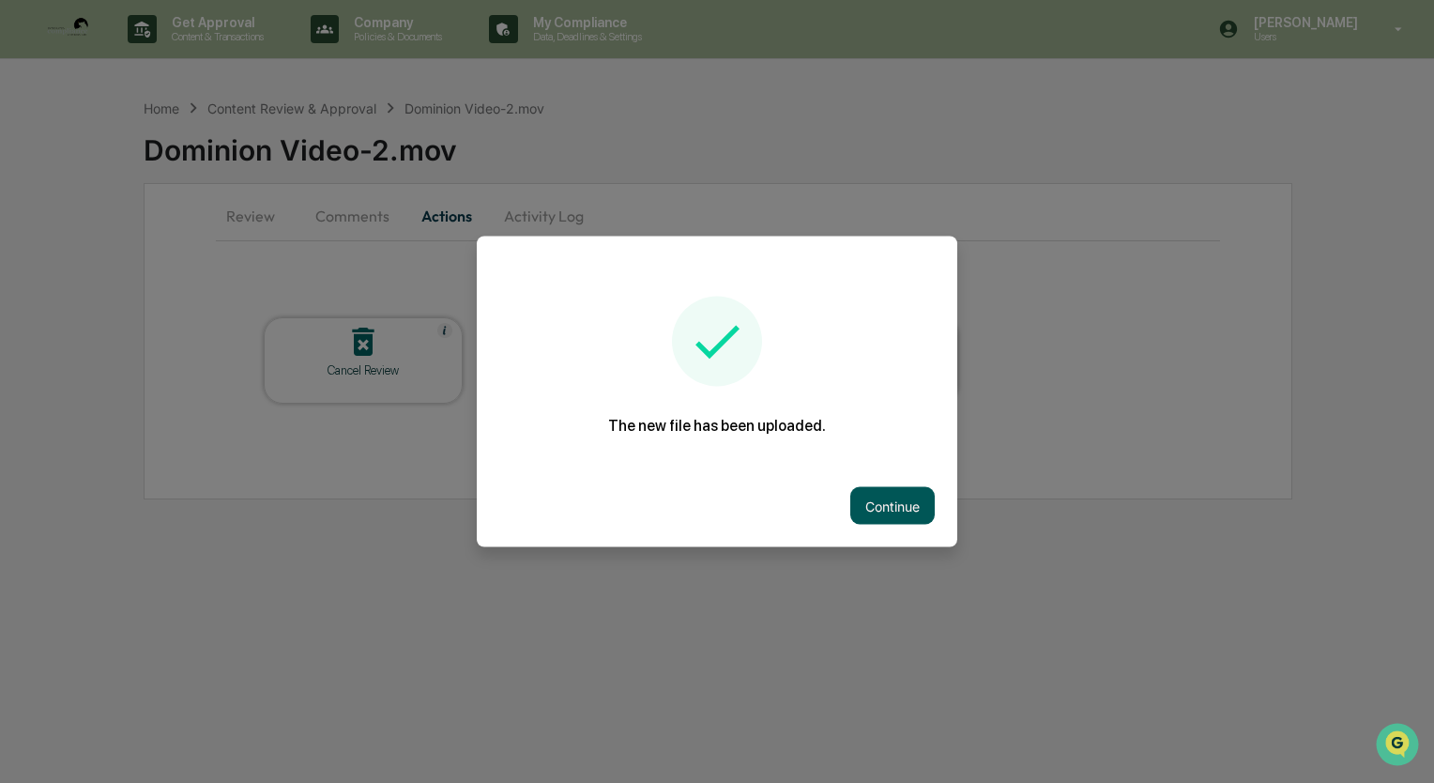
click at [863, 505] on button "Continue" at bounding box center [892, 506] width 84 height 38
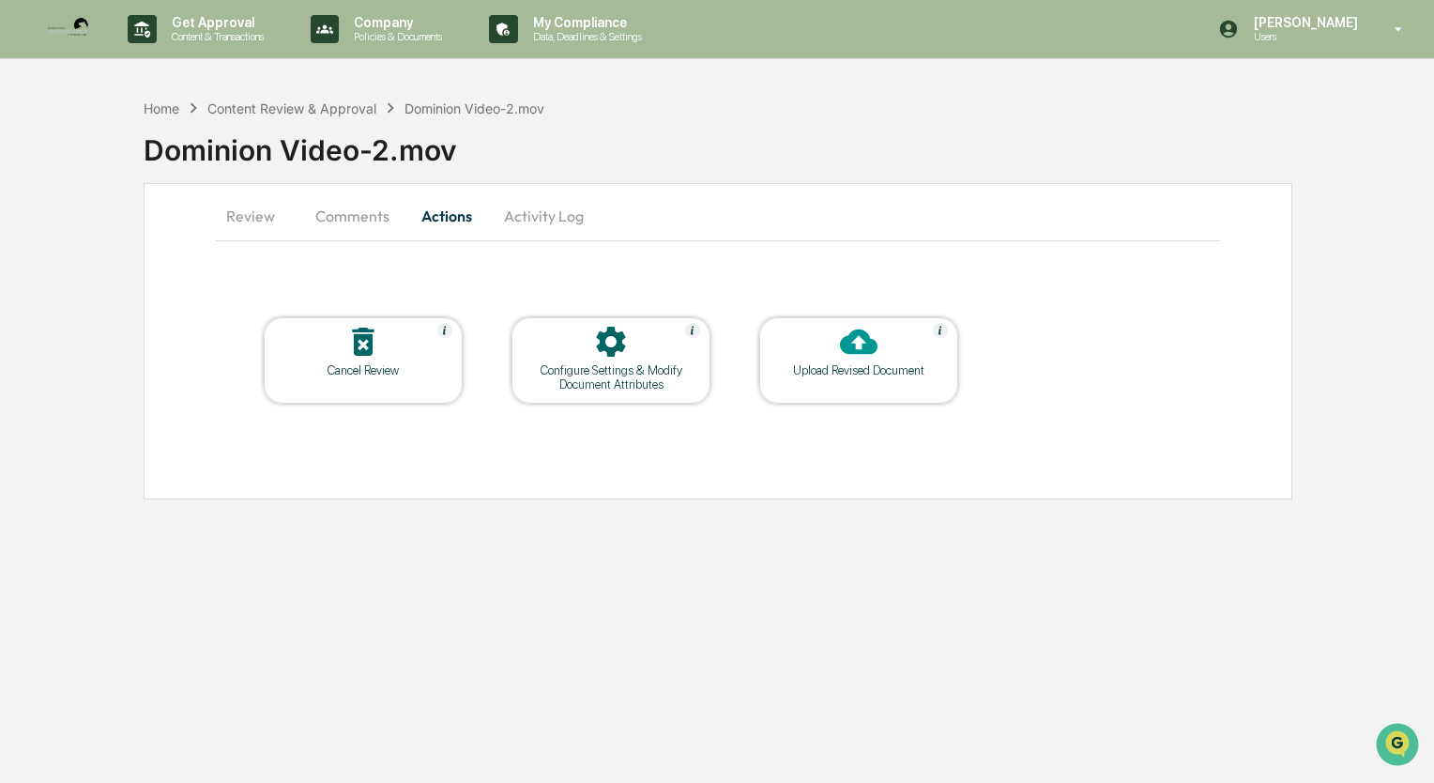
click at [354, 220] on button "Comments" at bounding box center [352, 215] width 104 height 45
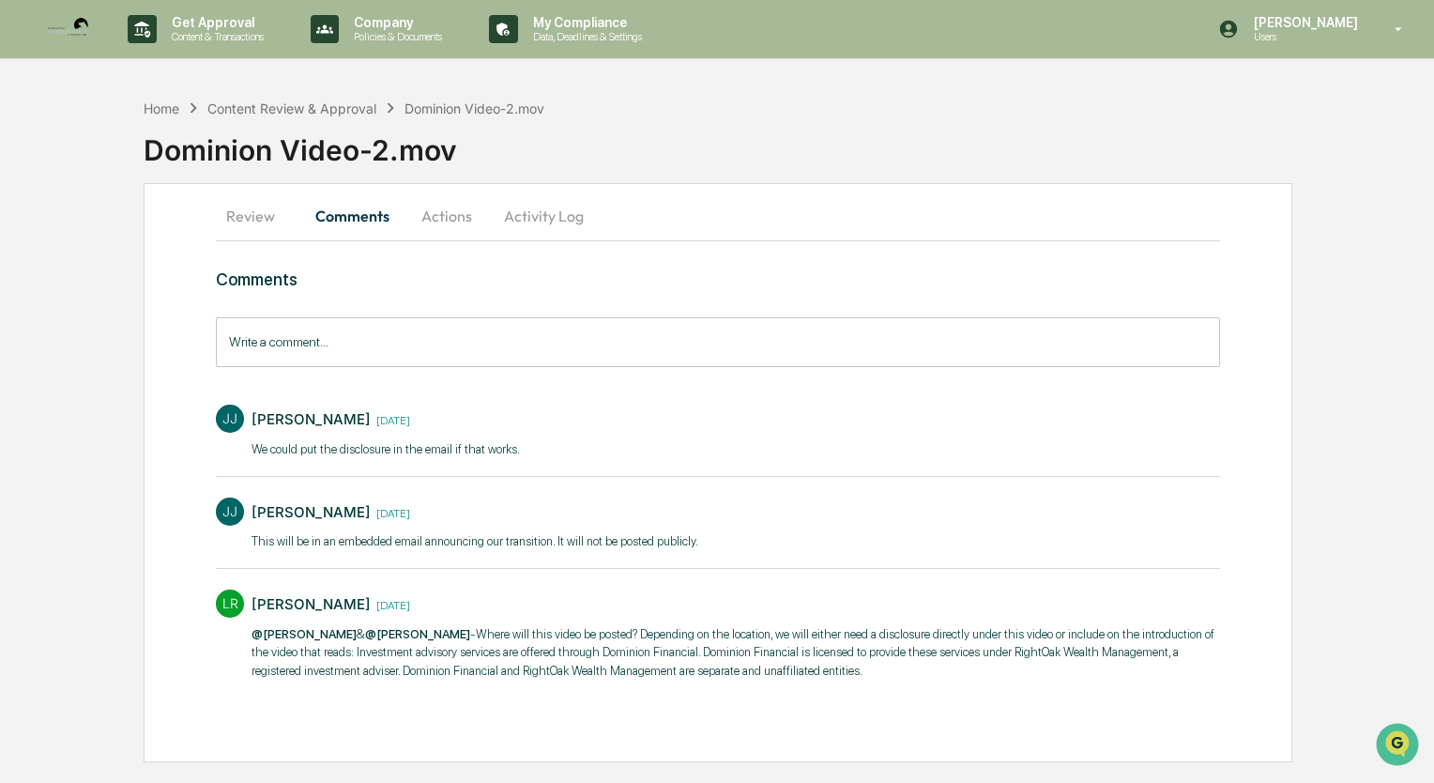
click at [237, 215] on button "Review" at bounding box center [258, 215] width 84 height 45
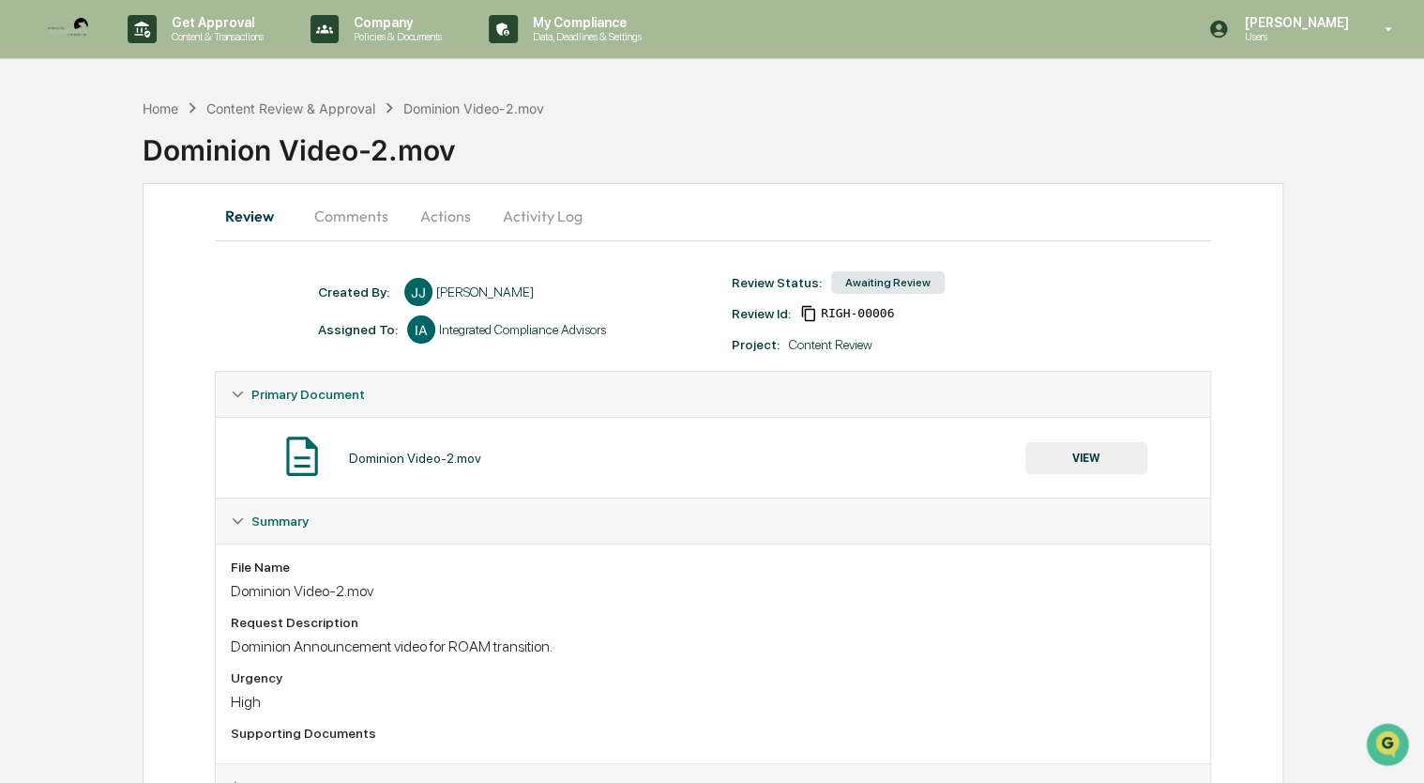
click at [439, 223] on button "Actions" at bounding box center [445, 215] width 84 height 45
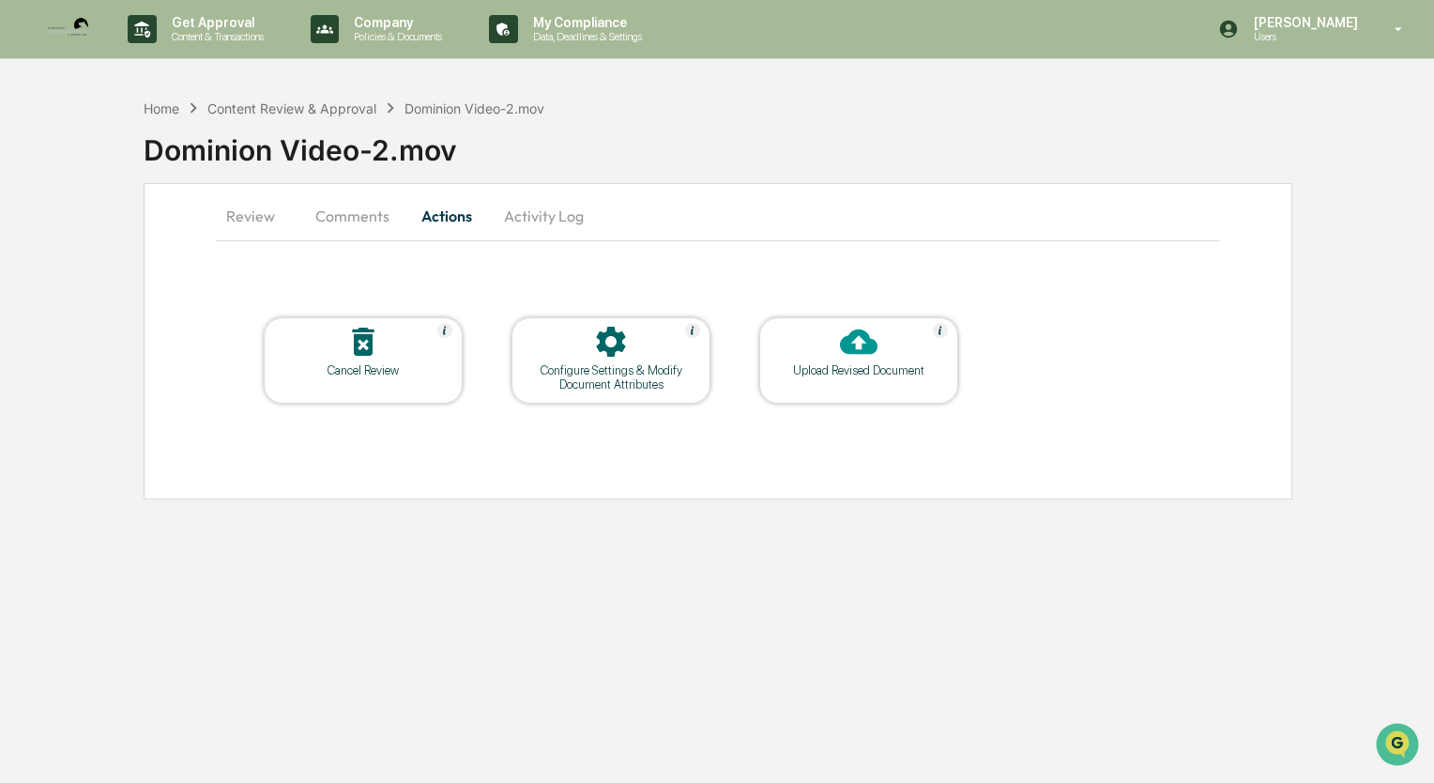
click at [525, 211] on button "Activity Log" at bounding box center [544, 215] width 110 height 45
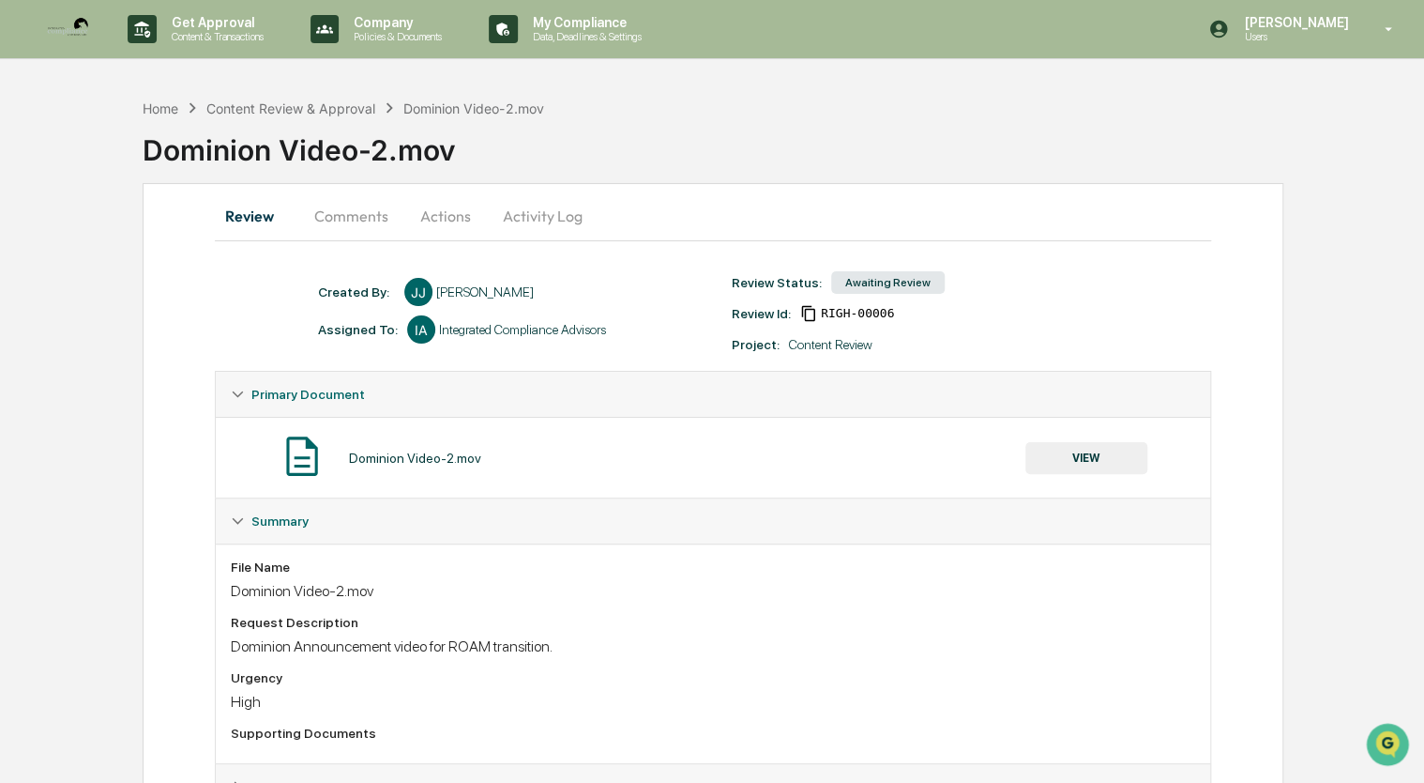
click at [526, 224] on button "Activity Log" at bounding box center [543, 215] width 110 height 45
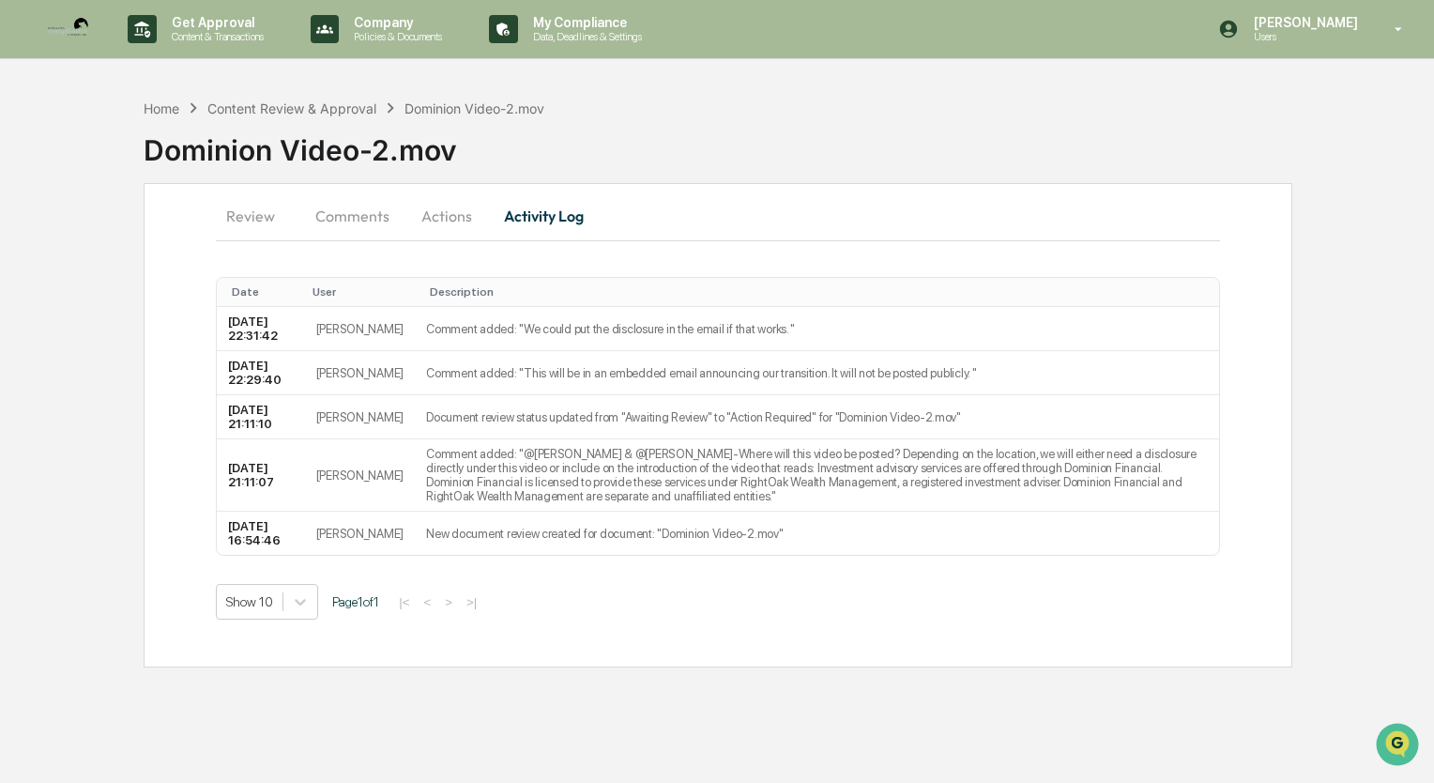
click at [441, 217] on button "Actions" at bounding box center [446, 215] width 84 height 45
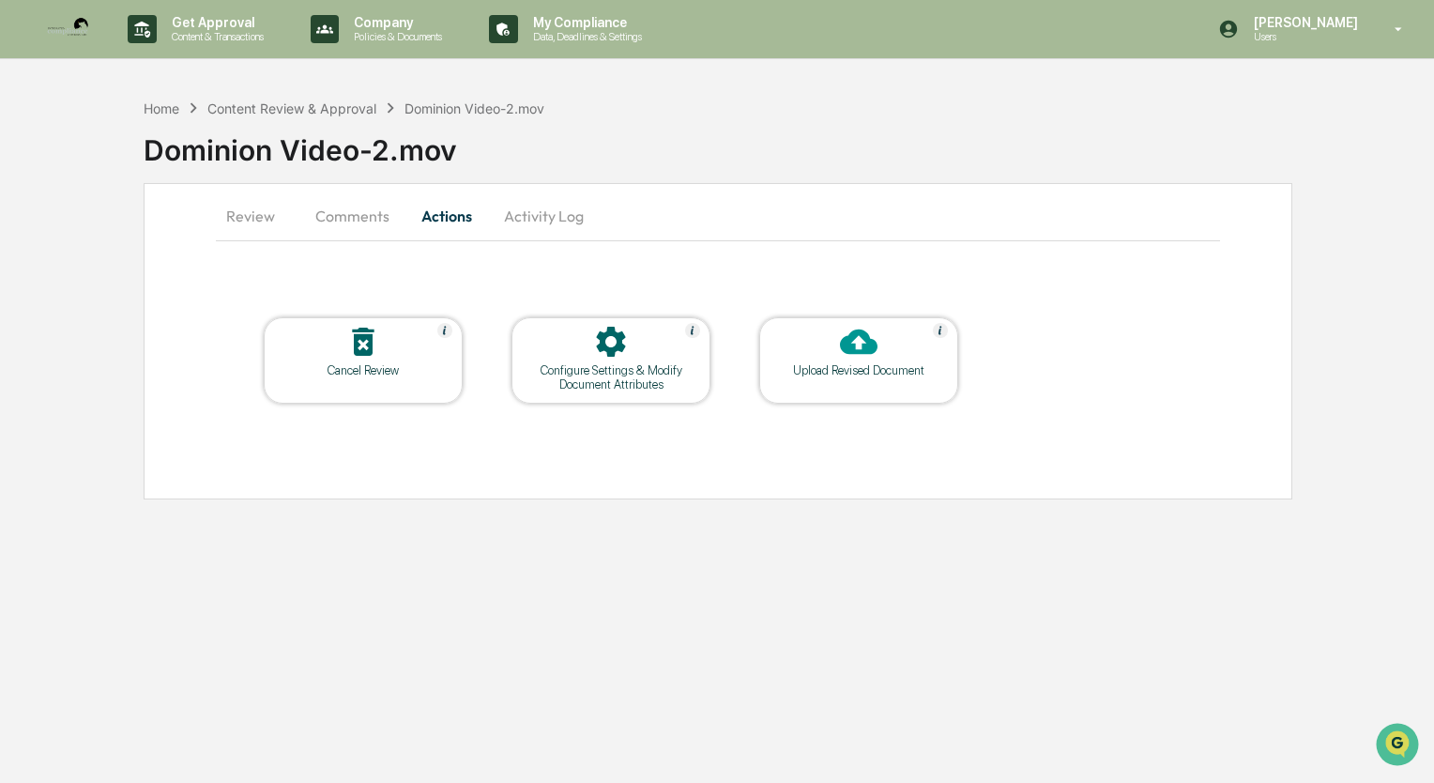
click at [346, 225] on button "Comments" at bounding box center [352, 215] width 104 height 45
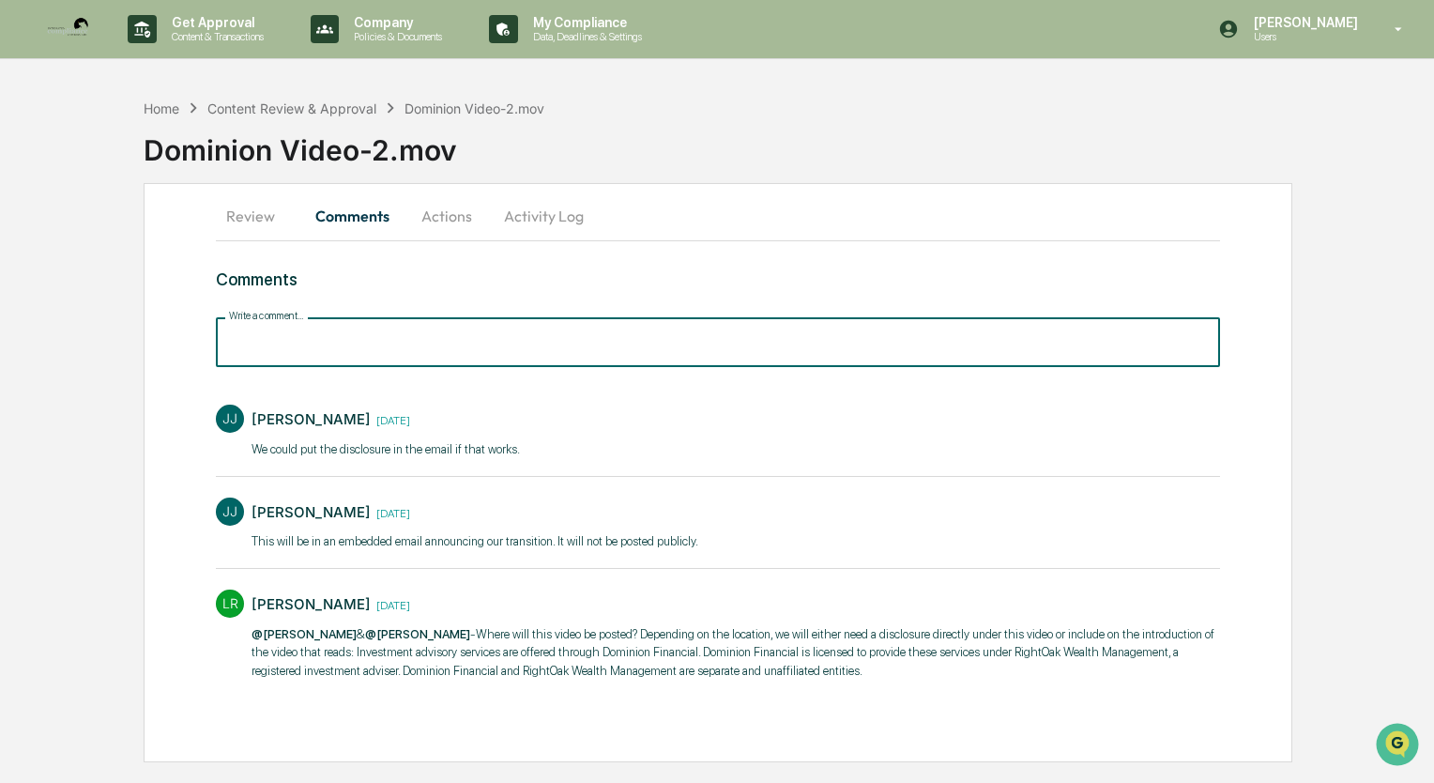
click at [326, 347] on input "Write a comment..." at bounding box center [718, 342] width 1004 height 50
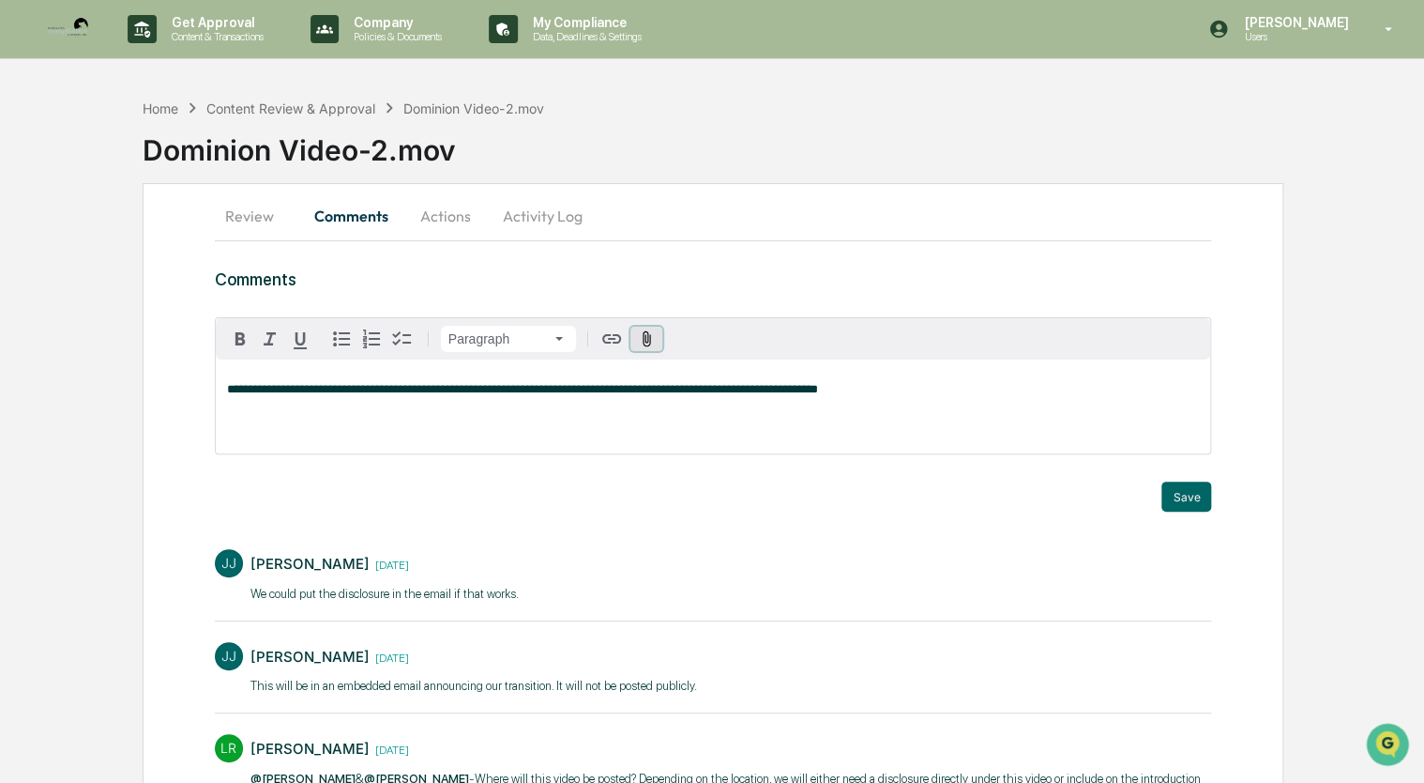
click at [650, 342] on icon "button" at bounding box center [647, 339] width 18 height 18
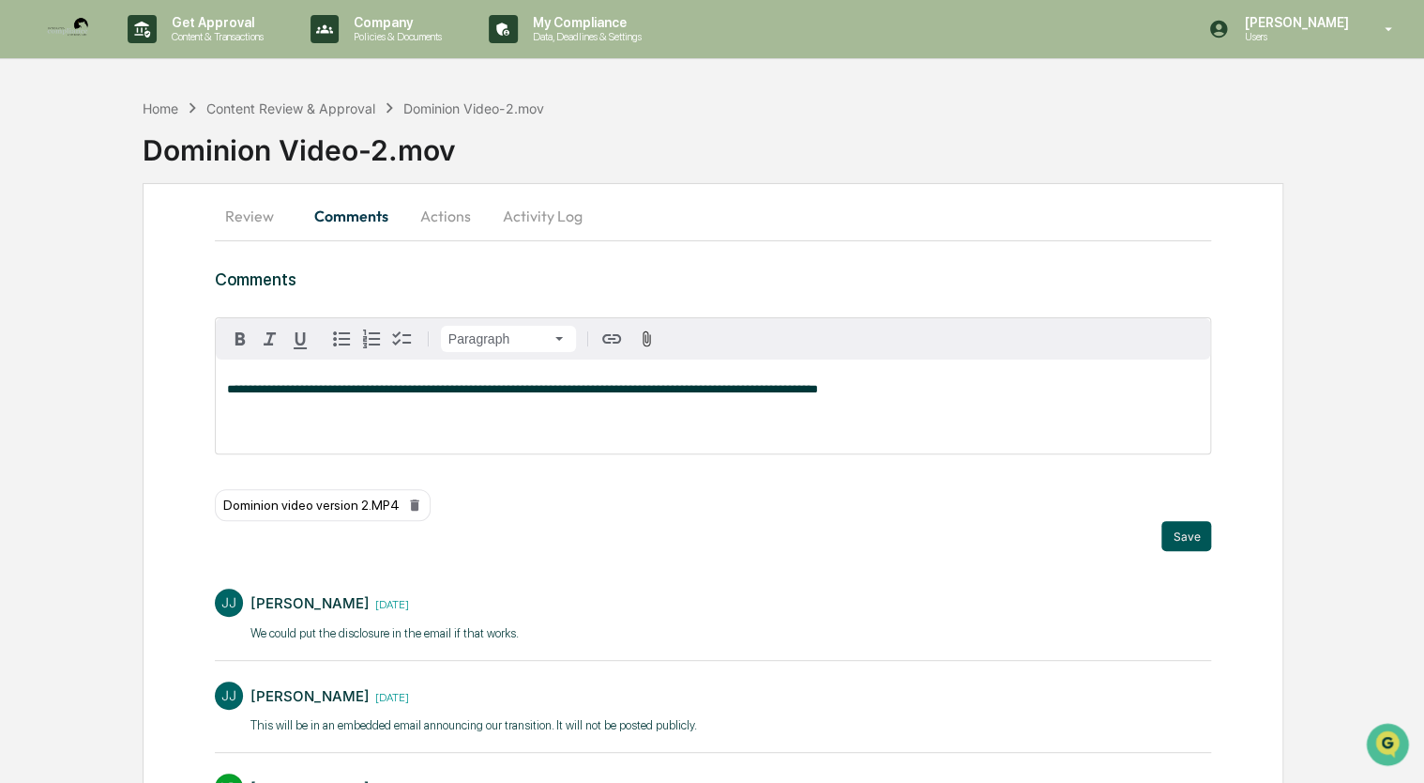
click at [1186, 527] on button "Save" at bounding box center [1187, 536] width 50 height 30
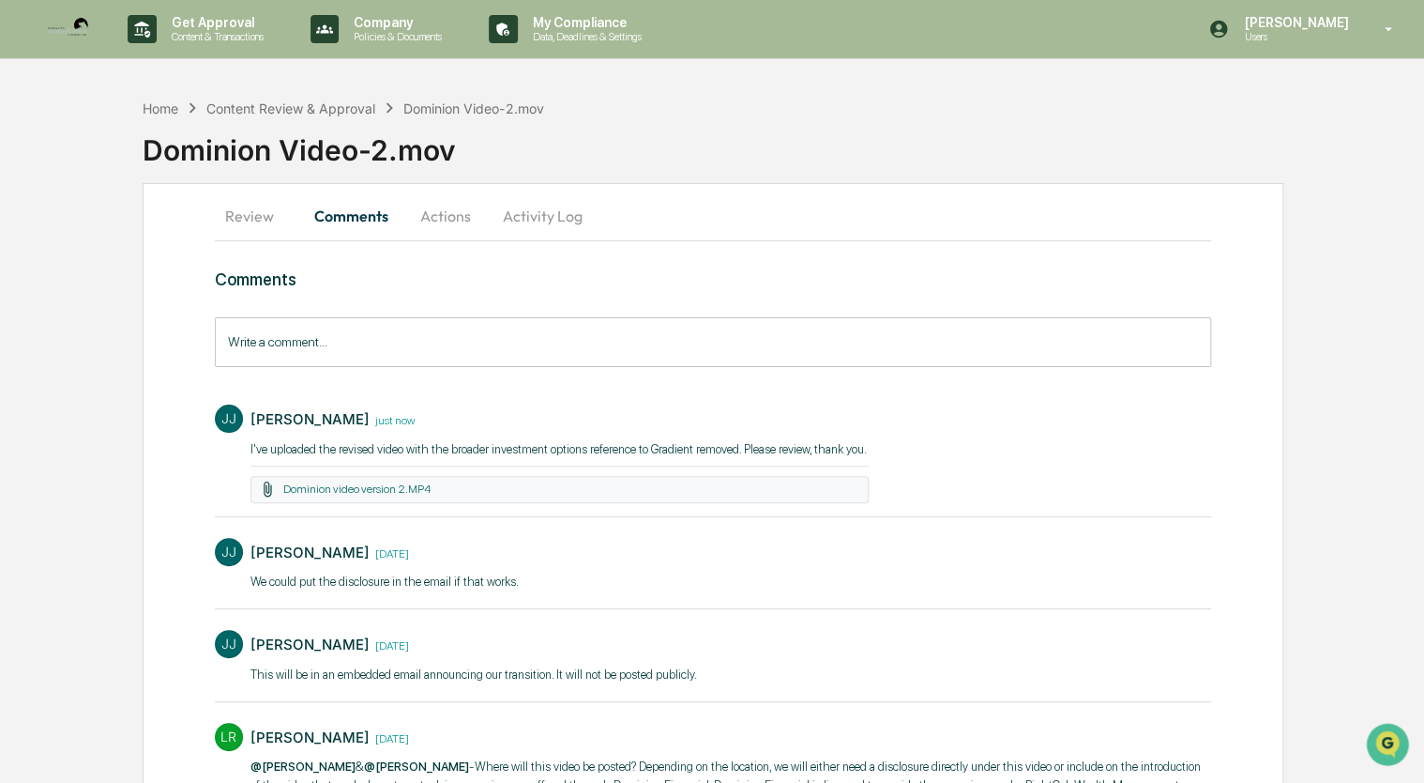
click at [239, 215] on button "Review" at bounding box center [257, 215] width 84 height 45
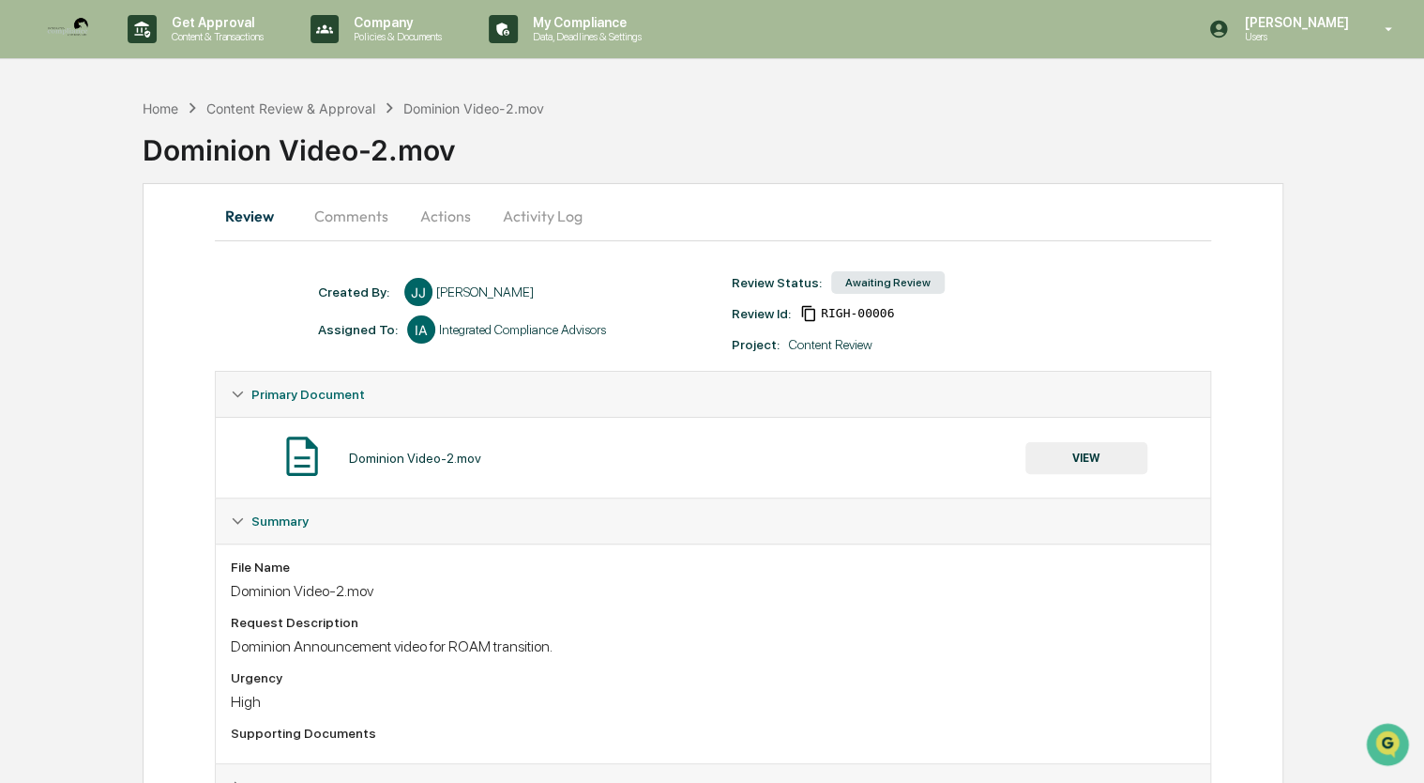
click at [358, 220] on button "Comments" at bounding box center [351, 215] width 104 height 45
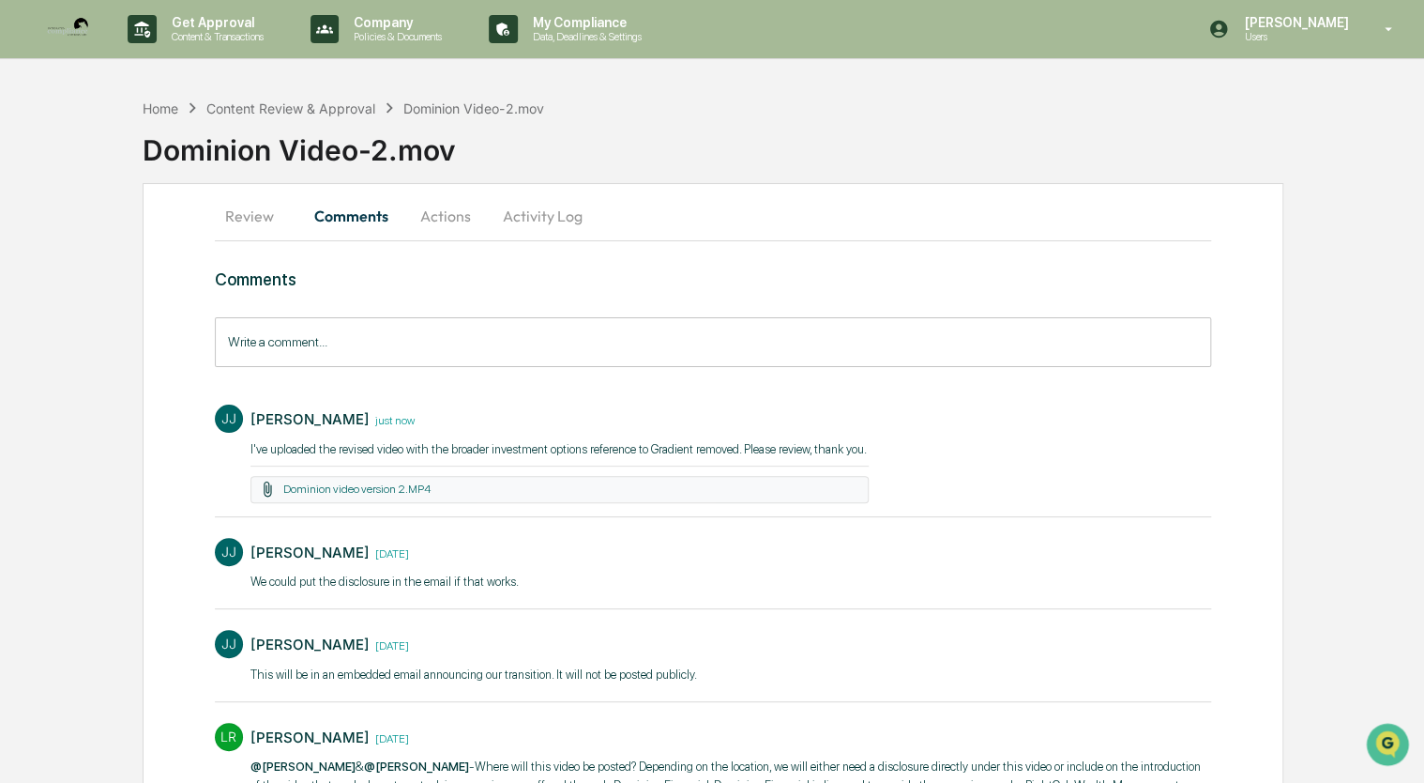
click at [236, 212] on button "Review" at bounding box center [257, 215] width 84 height 45
